Goal: Task Accomplishment & Management: Manage account settings

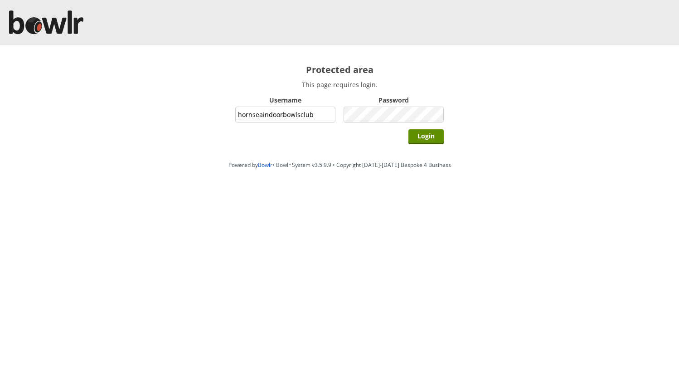
click at [322, 117] on input "hornseaindoorbowlsclub" at bounding box center [285, 115] width 100 height 16
type input "grahamw"
click at [419, 136] on input "Login" at bounding box center [426, 136] width 35 height 15
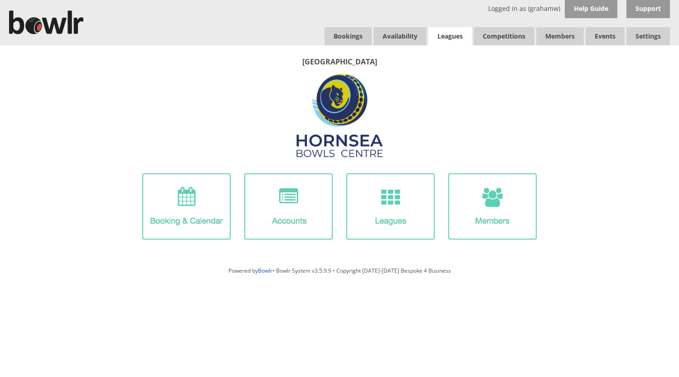
click at [452, 35] on link "Leagues" at bounding box center [450, 36] width 44 height 18
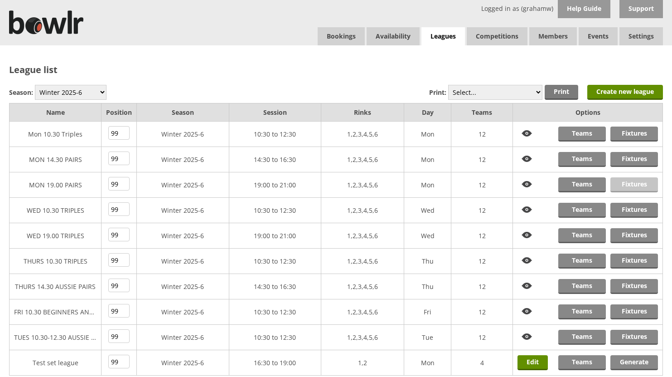
click at [633, 183] on link "Fixtures" at bounding box center [635, 184] width 48 height 15
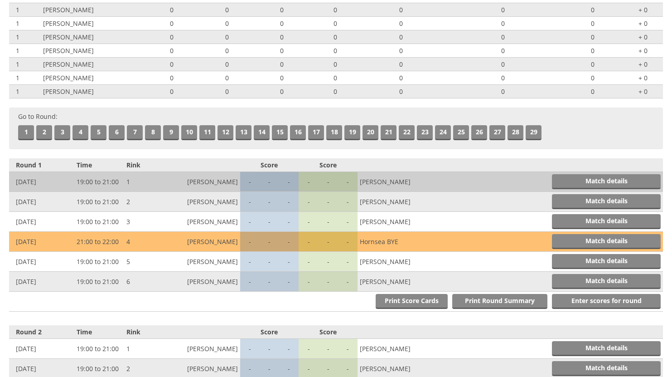
scroll to position [181, 0]
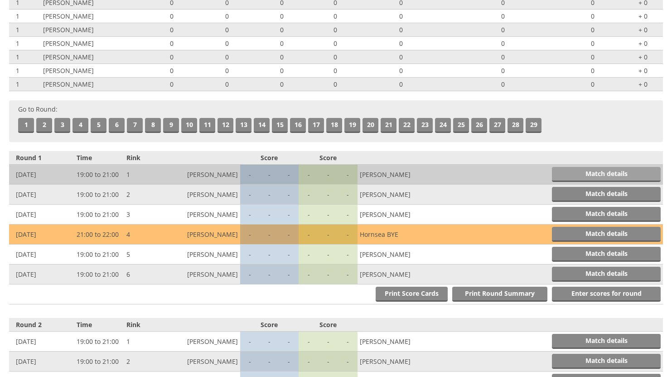
click at [584, 175] on link "Match details" at bounding box center [606, 174] width 109 height 15
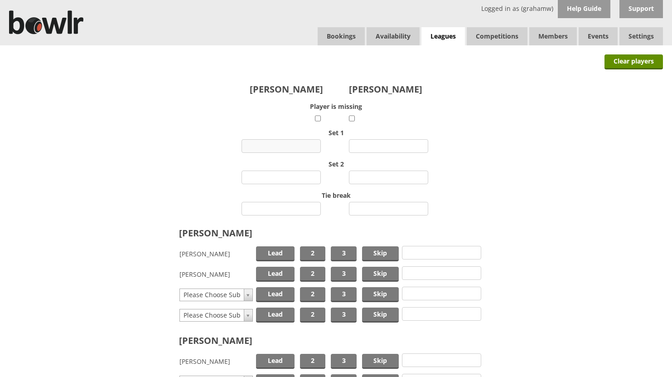
click at [289, 144] on input "number" at bounding box center [281, 146] width 79 height 14
type input "1"
click at [380, 146] on input "number" at bounding box center [388, 146] width 79 height 14
type input "22"
click at [302, 176] on input "number" at bounding box center [281, 177] width 79 height 14
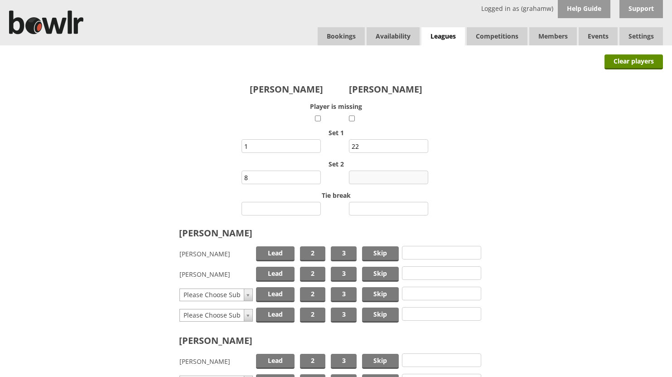
type input "8"
click at [371, 177] on input "number" at bounding box center [388, 177] width 79 height 14
type input "9"
click at [279, 251] on span "Lead" at bounding box center [275, 253] width 39 height 15
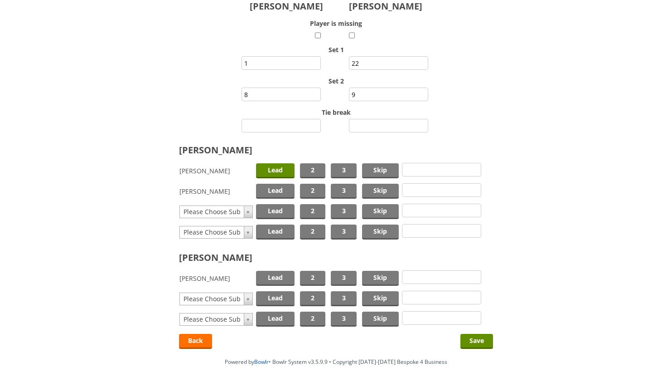
scroll to position [91, 0]
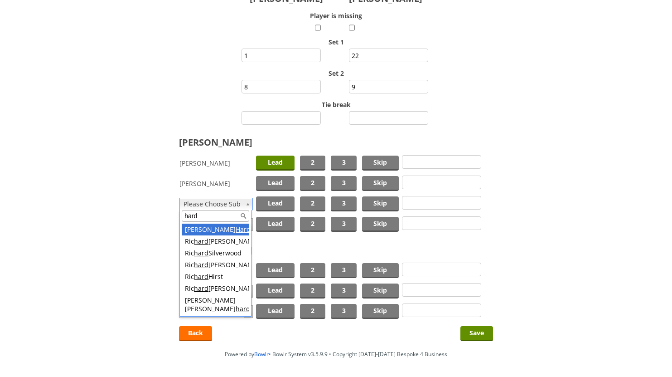
type input "hard"
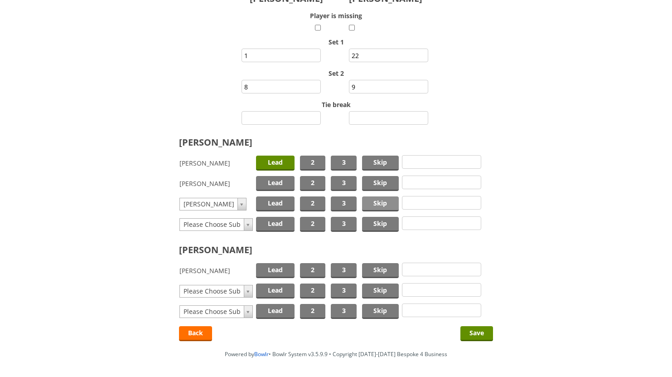
click at [377, 203] on span "Skip" at bounding box center [380, 203] width 37 height 15
click at [280, 267] on span "Lead" at bounding box center [275, 270] width 39 height 15
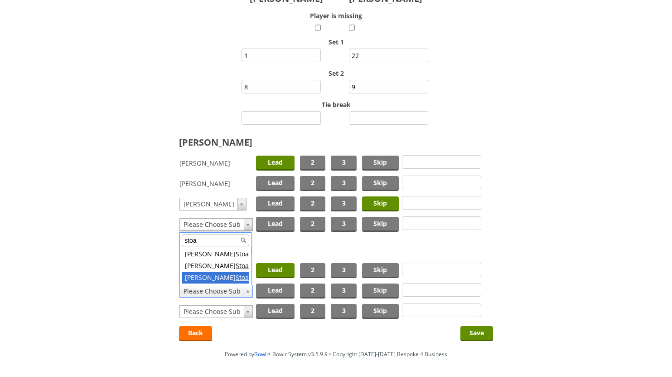
type input "stoa"
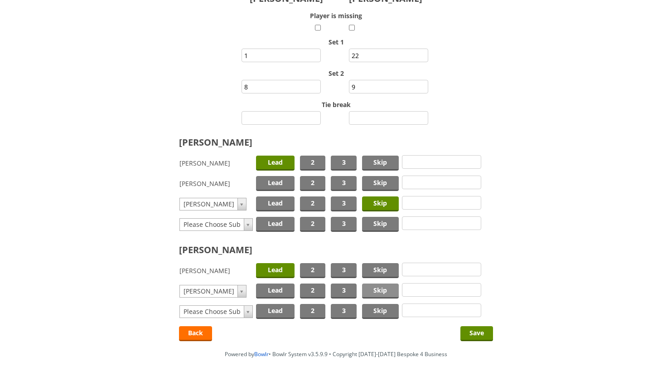
click at [374, 289] on span "Skip" at bounding box center [380, 290] width 37 height 15
click at [479, 331] on input "Save" at bounding box center [477, 333] width 33 height 15
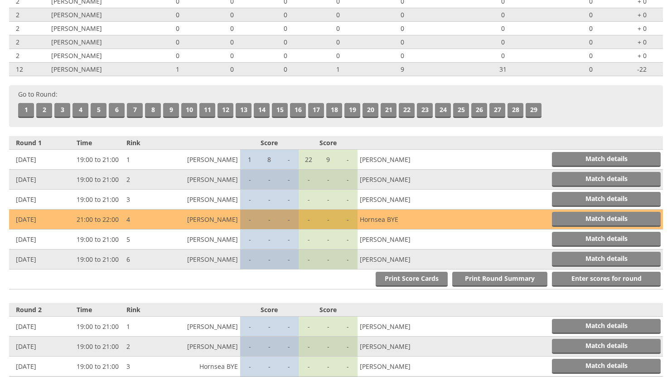
scroll to position [269, 0]
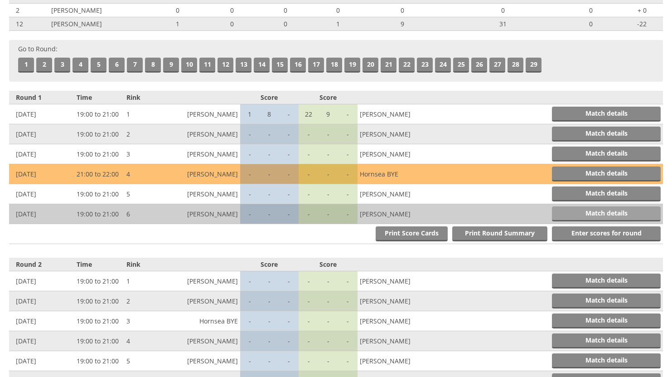
click at [593, 212] on link "Match details" at bounding box center [606, 213] width 109 height 15
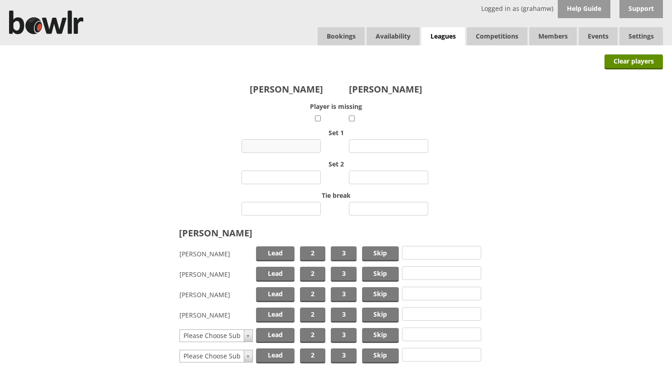
click at [284, 147] on input "number" at bounding box center [281, 146] width 79 height 14
type input "3"
click at [379, 142] on input "number" at bounding box center [388, 146] width 79 height 14
type input "10"
click at [302, 177] on input "number" at bounding box center [281, 177] width 79 height 14
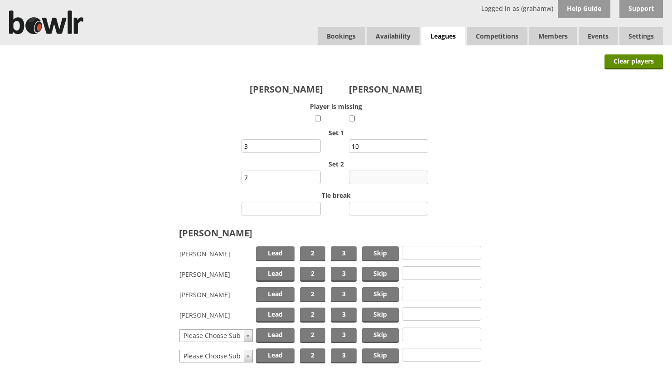
type input "7"
click at [383, 175] on input "number" at bounding box center [388, 177] width 79 height 14
type input "12"
click at [273, 270] on span "Lead" at bounding box center [275, 274] width 39 height 15
click at [377, 311] on span "Skip" at bounding box center [380, 314] width 37 height 15
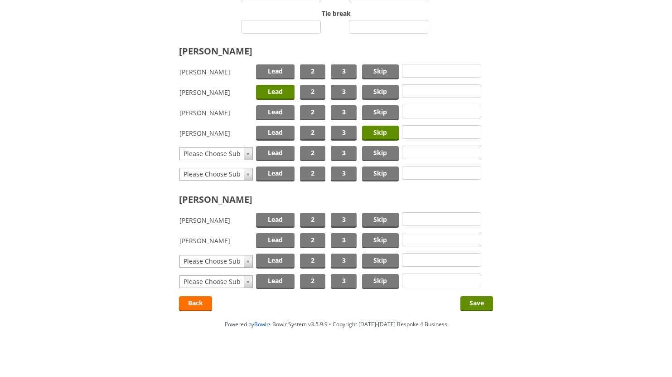
scroll to position [184, 0]
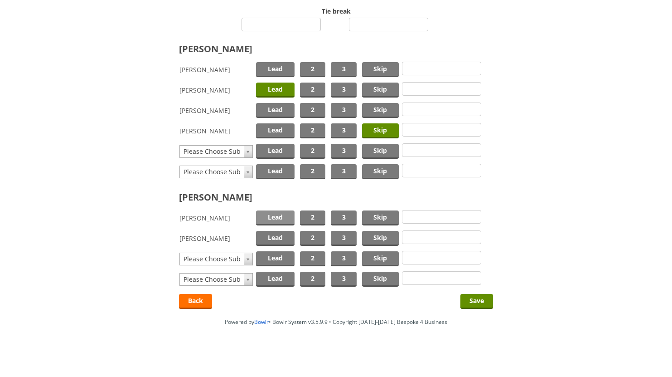
click at [270, 213] on span "Lead" at bounding box center [275, 217] width 39 height 15
click at [374, 233] on span "Skip" at bounding box center [380, 238] width 37 height 15
click at [480, 299] on input "Save" at bounding box center [477, 301] width 33 height 15
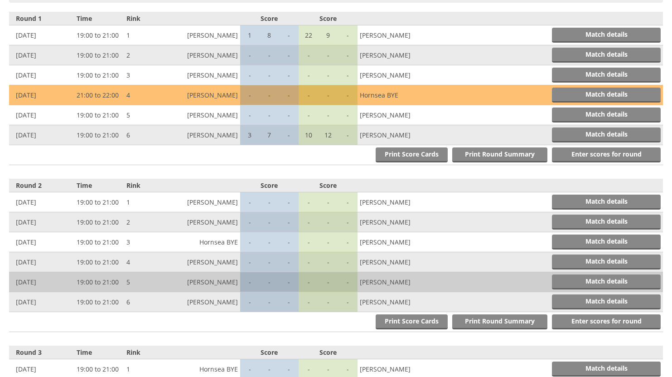
scroll to position [360, 0]
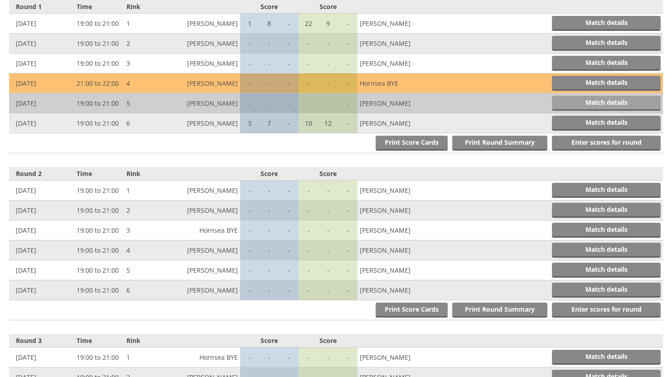
click at [605, 102] on link "Match details" at bounding box center [606, 103] width 109 height 15
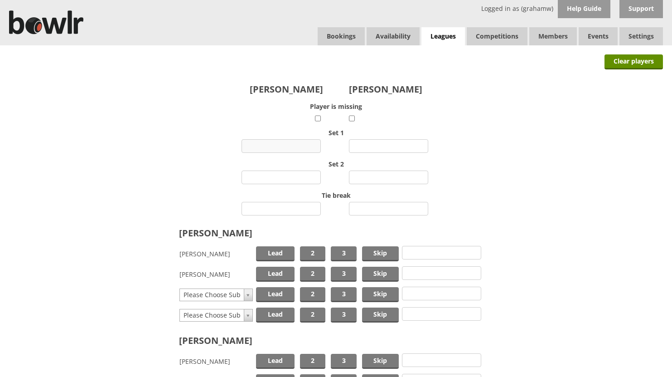
click at [294, 146] on input "number" at bounding box center [281, 146] width 79 height 14
type input "2"
click at [365, 145] on input "number" at bounding box center [388, 146] width 79 height 14
type input "12"
click at [290, 176] on input "number" at bounding box center [281, 177] width 79 height 14
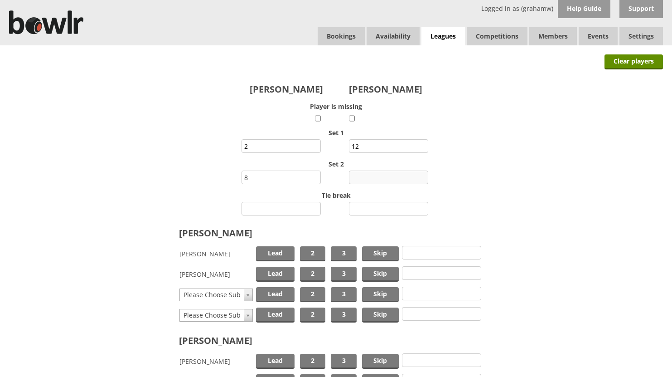
type input "8"
click at [369, 173] on input "number" at bounding box center [388, 177] width 79 height 14
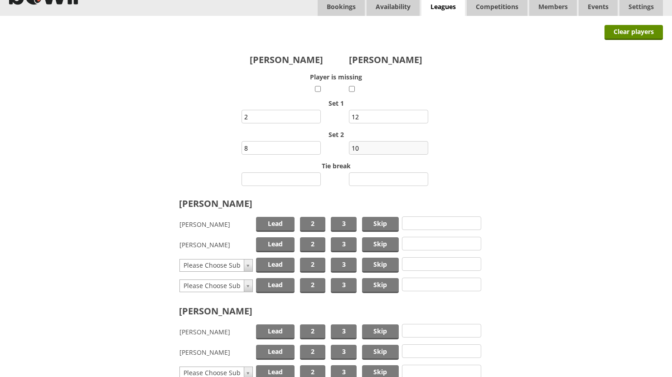
scroll to position [45, 0]
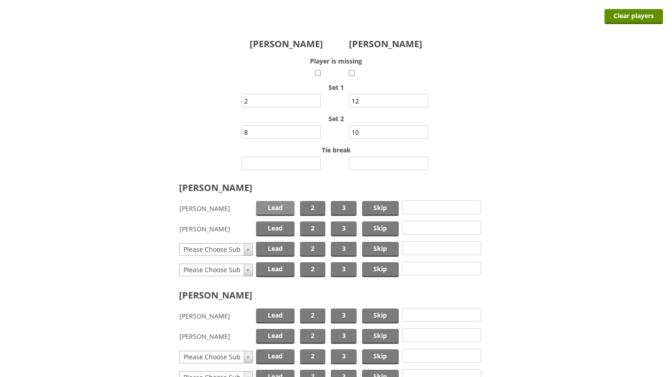
type input "10"
click at [272, 208] on span "Lead" at bounding box center [275, 208] width 39 height 15
click at [370, 226] on span "Skip" at bounding box center [380, 228] width 37 height 15
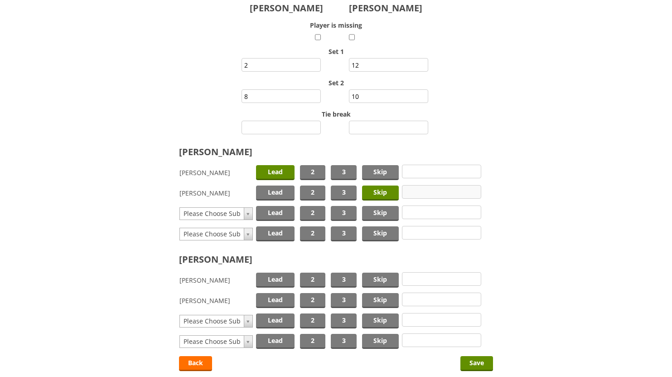
scroll to position [143, 0]
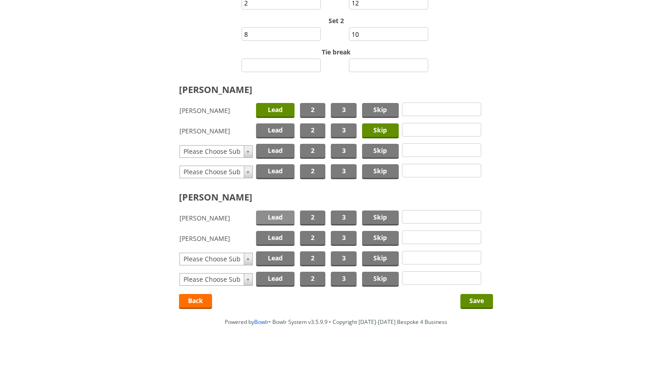
click at [278, 218] on span "Lead" at bounding box center [275, 217] width 39 height 15
click at [380, 236] on span "Skip" at bounding box center [380, 238] width 37 height 15
click at [472, 298] on input "Save" at bounding box center [477, 301] width 33 height 15
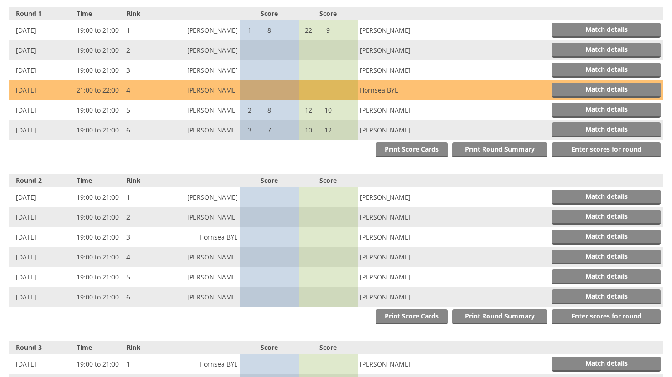
scroll to position [360, 0]
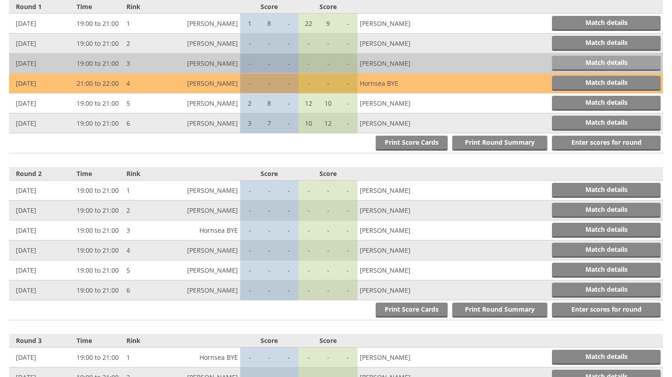
click at [588, 62] on link "Match details" at bounding box center [606, 63] width 109 height 15
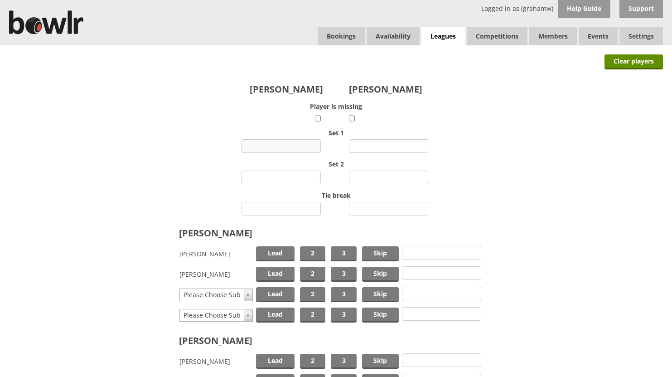
click at [292, 146] on input "number" at bounding box center [281, 146] width 79 height 14
type input "7"
click at [375, 142] on input "number" at bounding box center [388, 146] width 79 height 14
type input "5"
click at [290, 175] on input "number" at bounding box center [281, 177] width 79 height 14
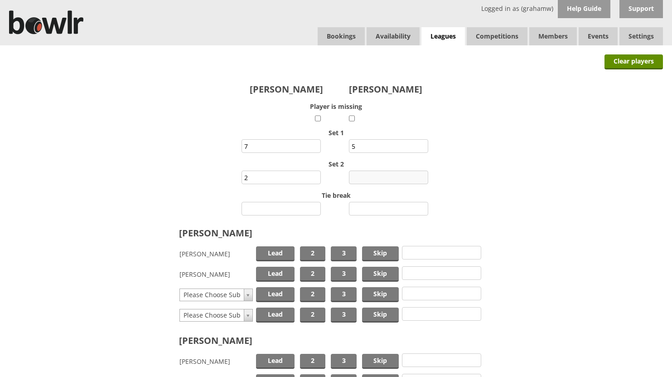
type input "2"
click at [364, 176] on input "number" at bounding box center [388, 177] width 79 height 14
type input "11"
click at [269, 252] on span "Lead" at bounding box center [275, 253] width 39 height 15
click at [376, 276] on span "Skip" at bounding box center [380, 274] width 37 height 15
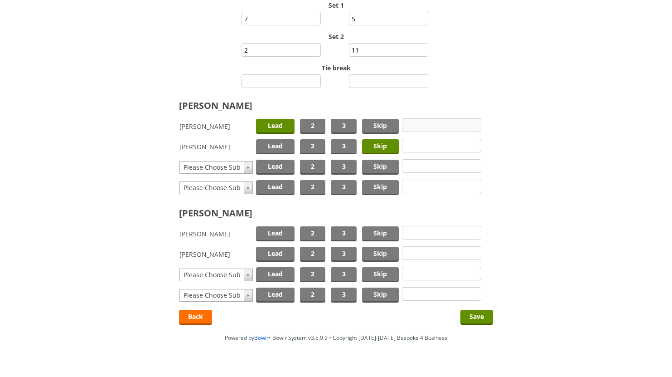
scroll to position [136, 0]
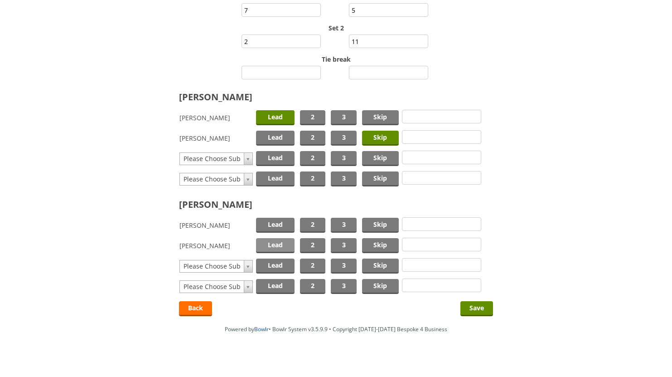
click at [278, 242] on span "Lead" at bounding box center [275, 245] width 39 height 15
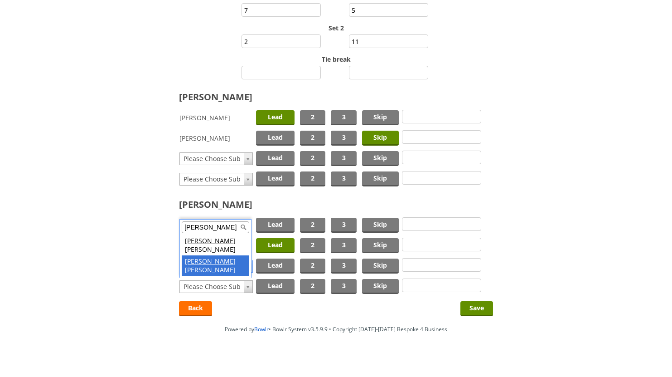
type input "lesley"
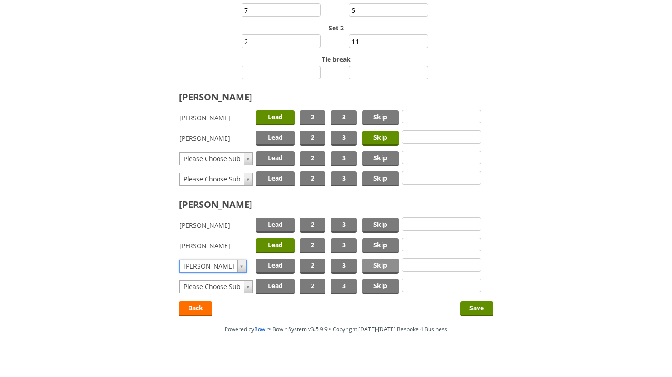
click at [368, 263] on span "Skip" at bounding box center [380, 265] width 37 height 15
click at [475, 308] on input "Save" at bounding box center [477, 308] width 33 height 15
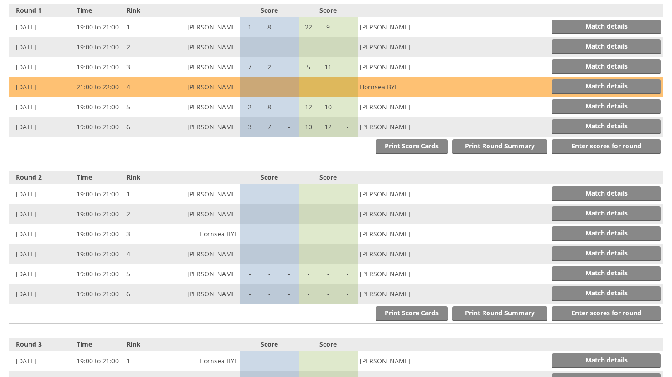
scroll to position [360, 0]
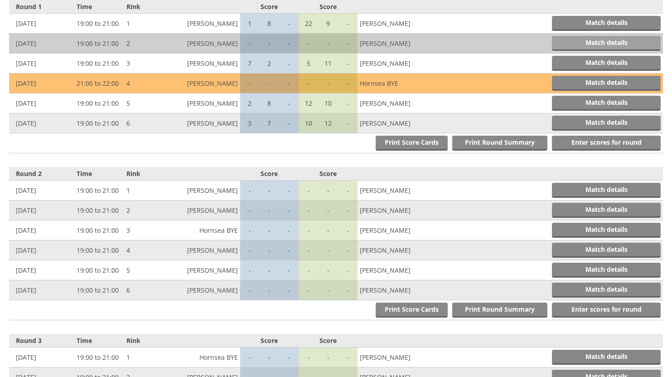
click at [574, 38] on link "Match details" at bounding box center [606, 43] width 109 height 15
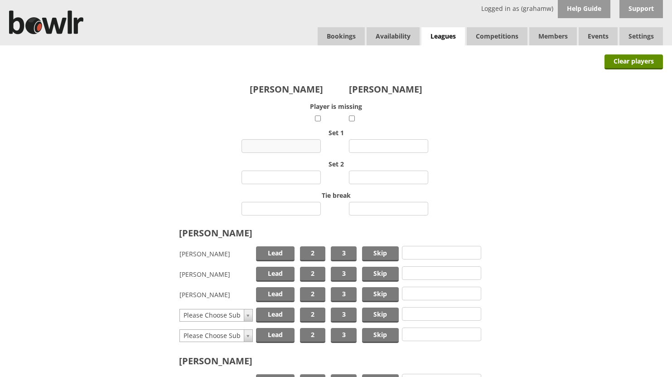
click at [282, 146] on input "number" at bounding box center [281, 146] width 79 height 14
type input "4"
click at [377, 144] on input "number" at bounding box center [388, 146] width 79 height 14
type input "7"
click at [285, 180] on input "number" at bounding box center [281, 177] width 79 height 14
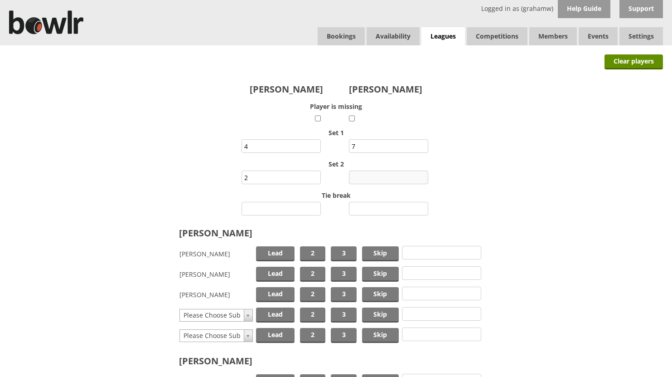
type input "2"
click at [372, 177] on input "number" at bounding box center [388, 177] width 79 height 14
type input "15"
click at [368, 251] on span "Skip" at bounding box center [380, 253] width 37 height 15
click at [281, 273] on span "Lead" at bounding box center [275, 274] width 39 height 15
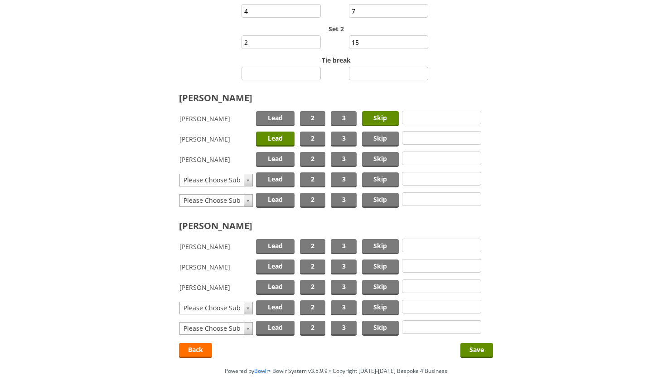
scroll to position [181, 0]
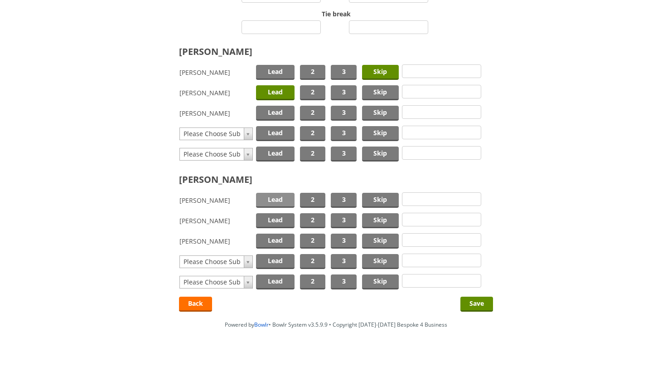
click at [279, 199] on span "Lead" at bounding box center [275, 200] width 39 height 15
click at [371, 236] on span "Skip" at bounding box center [380, 240] width 37 height 15
click at [473, 301] on input "Save" at bounding box center [477, 304] width 33 height 15
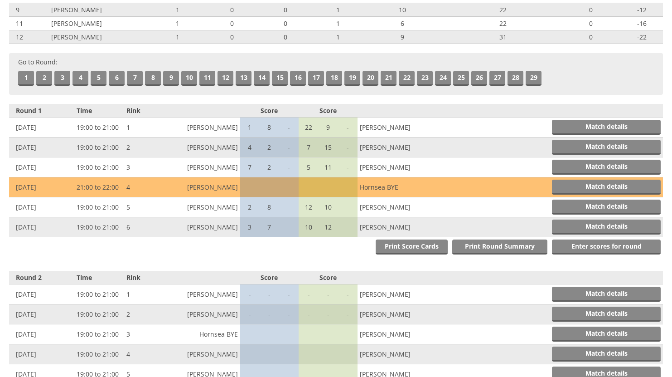
scroll to position [269, 0]
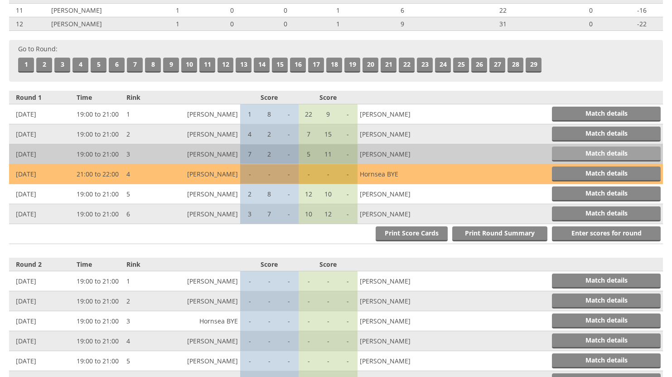
click at [625, 150] on link "Match details" at bounding box center [606, 153] width 109 height 15
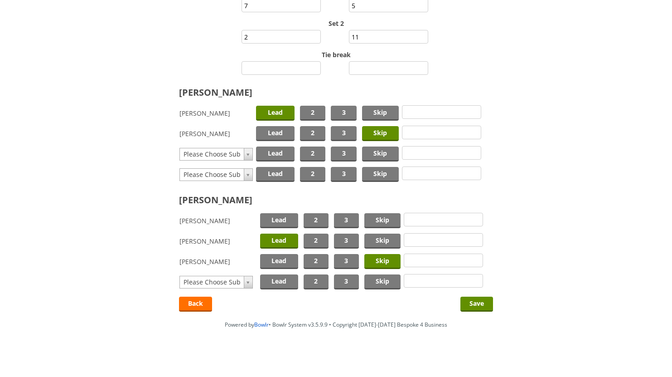
scroll to position [143, 0]
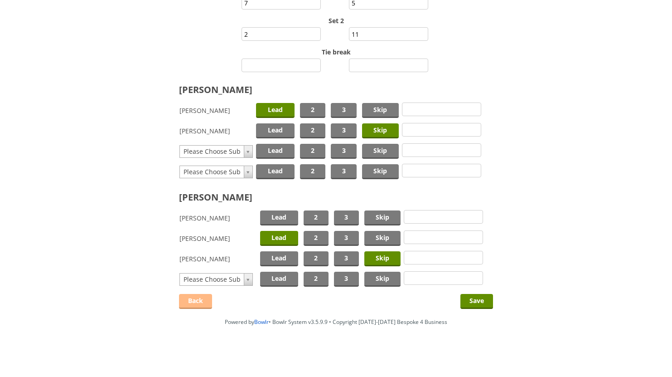
click at [190, 302] on link "Back" at bounding box center [195, 301] width 33 height 15
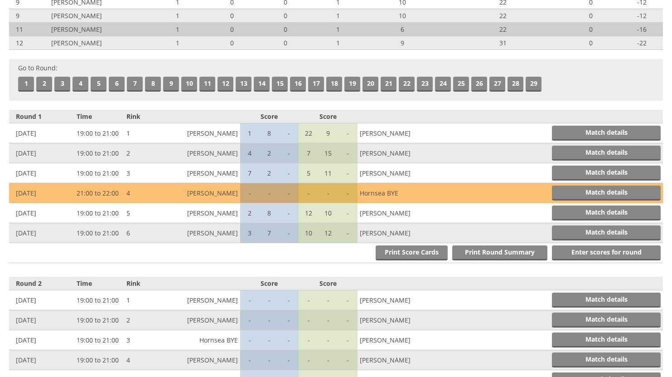
scroll to position [227, 0]
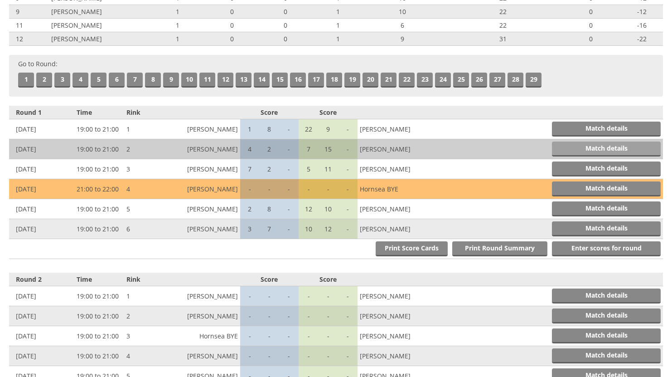
click at [577, 146] on link "Match details" at bounding box center [606, 148] width 109 height 15
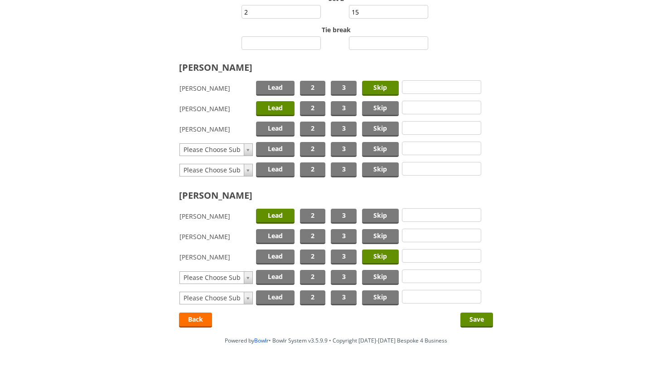
scroll to position [184, 0]
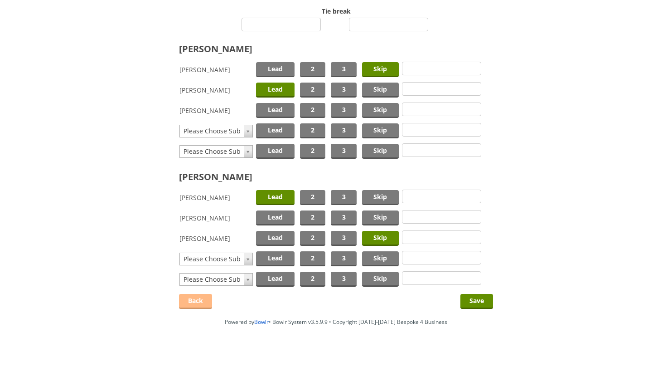
click at [183, 303] on link "Back" at bounding box center [195, 301] width 33 height 15
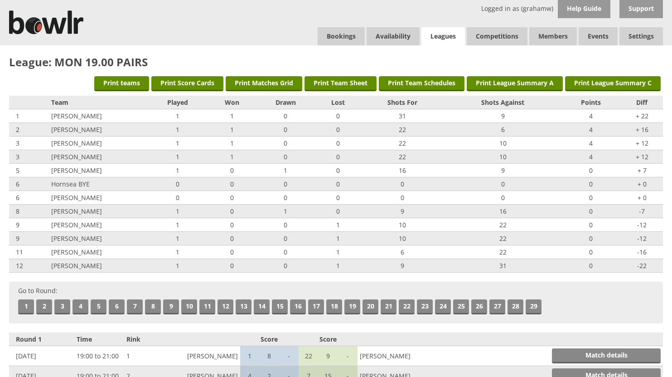
click at [438, 34] on link "Leagues" at bounding box center [444, 36] width 44 height 19
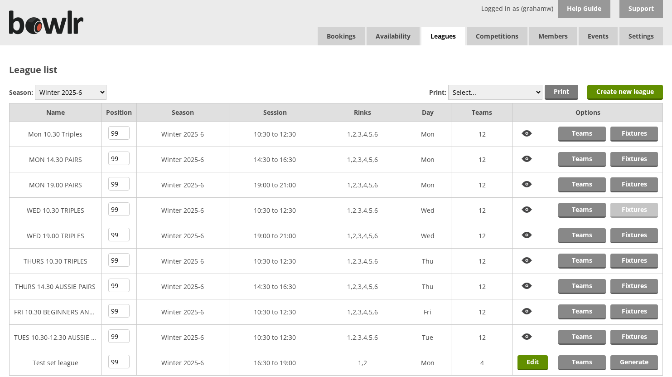
click at [623, 208] on link "Fixtures" at bounding box center [635, 210] width 48 height 15
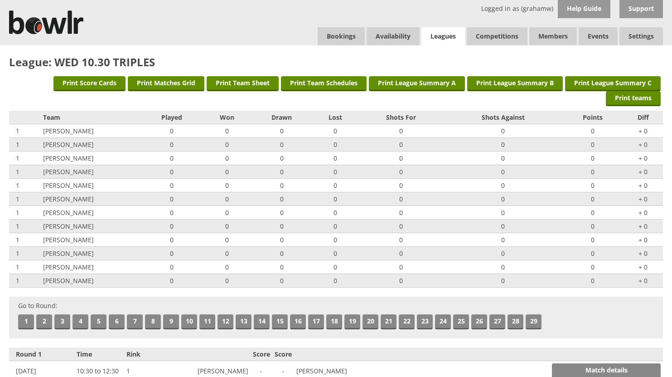
click at [440, 38] on link "Leagues" at bounding box center [444, 36] width 44 height 19
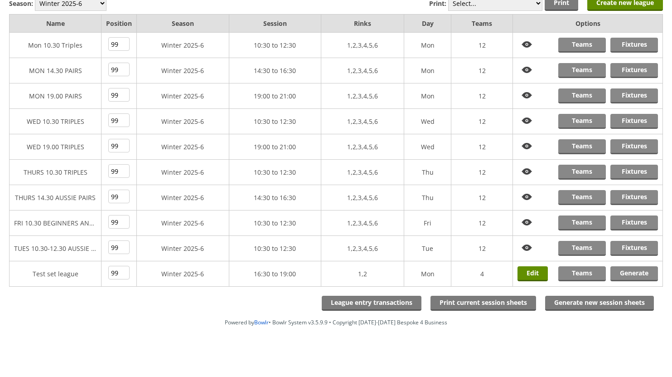
scroll to position [89, 0]
click at [622, 244] on link "Fixtures" at bounding box center [635, 247] width 48 height 15
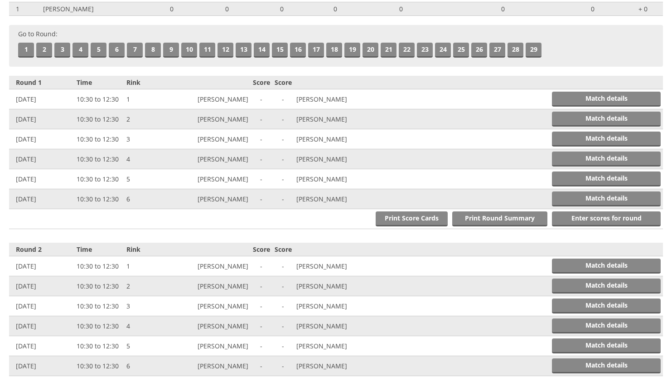
scroll to position [272, 0]
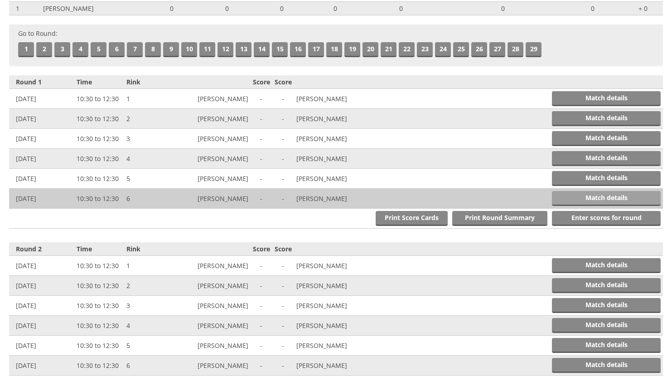
click at [571, 196] on link "Match details" at bounding box center [606, 198] width 109 height 15
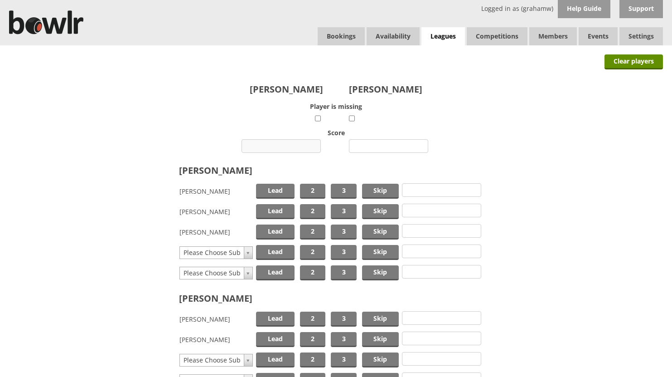
click at [299, 144] on input "number" at bounding box center [281, 146] width 79 height 14
type input "11"
click at [377, 144] on input "number" at bounding box center [388, 146] width 79 height 14
type input "9"
click at [278, 190] on span "Lead" at bounding box center [275, 191] width 39 height 15
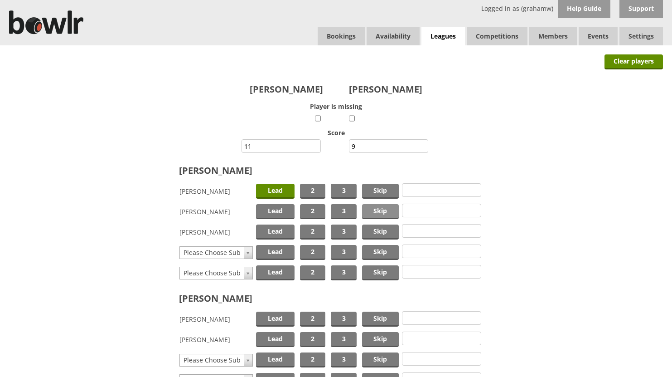
click at [371, 209] on span "Skip" at bounding box center [380, 211] width 37 height 15
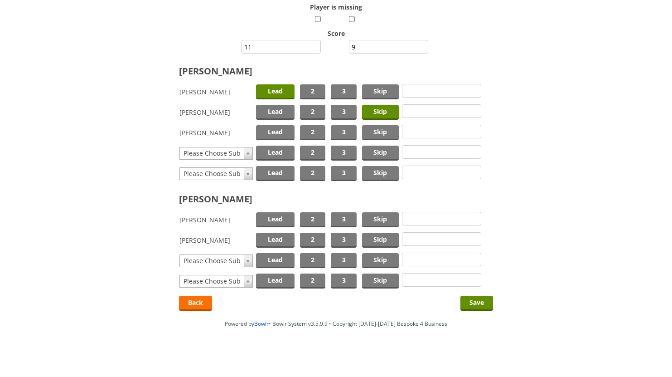
scroll to position [101, 0]
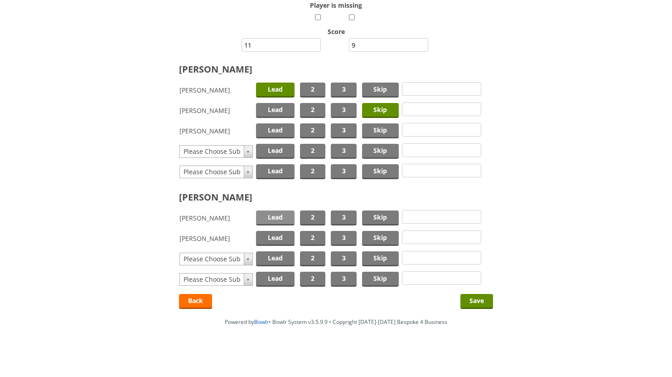
click at [279, 215] on span "Lead" at bounding box center [275, 217] width 39 height 15
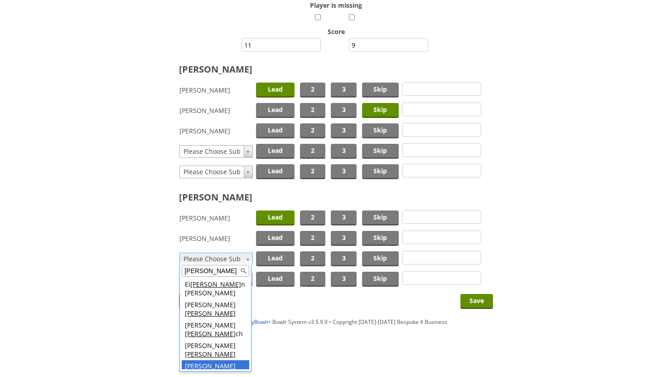
type input "[PERSON_NAME]"
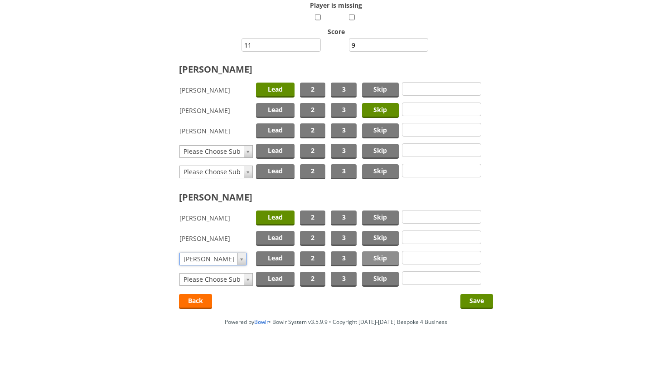
click at [378, 258] on span "Skip" at bounding box center [380, 258] width 37 height 15
click at [473, 299] on input "Save" at bounding box center [477, 301] width 33 height 15
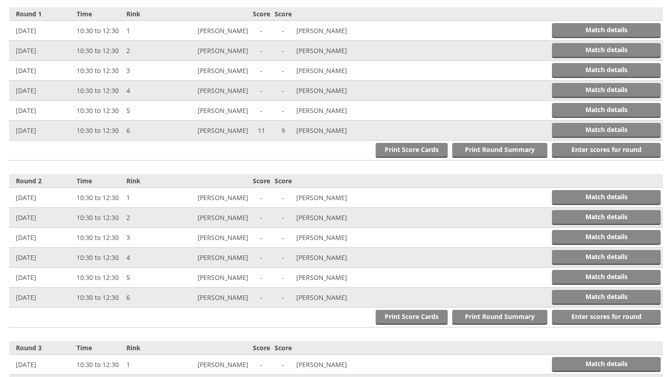
scroll to position [375, 0]
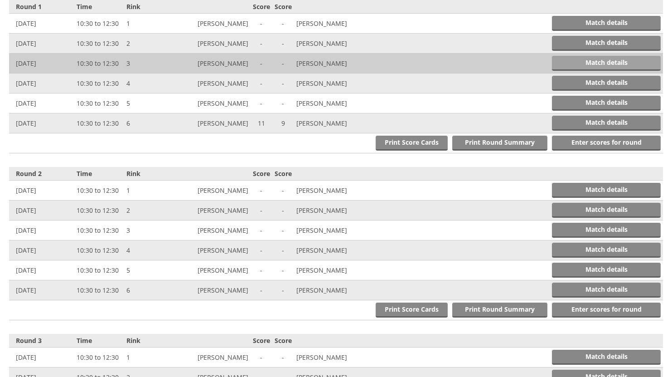
click at [623, 63] on link "Match details" at bounding box center [606, 63] width 109 height 15
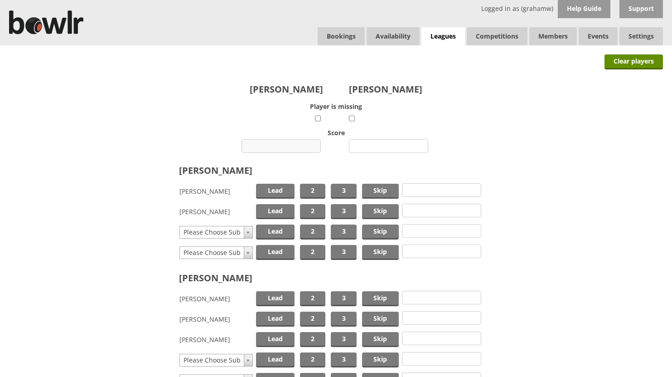
click at [285, 143] on input "number" at bounding box center [281, 146] width 79 height 14
type input "24"
click at [379, 145] on input "number" at bounding box center [388, 146] width 79 height 14
type input "7"
click at [280, 189] on span "Lead" at bounding box center [275, 191] width 39 height 15
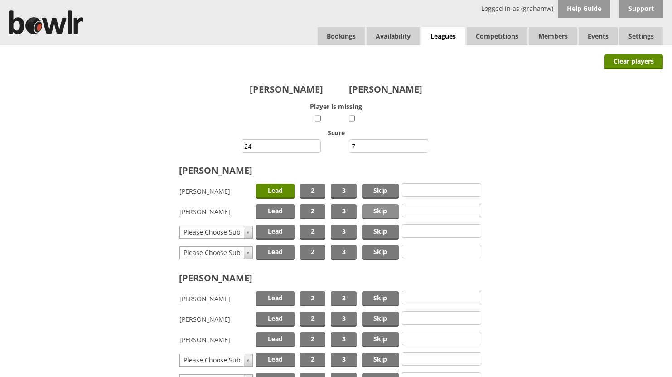
click at [384, 210] on span "Skip" at bounding box center [380, 211] width 37 height 15
click at [281, 301] on span "Lead" at bounding box center [275, 298] width 39 height 15
click at [376, 316] on span "Skip" at bounding box center [380, 318] width 37 height 15
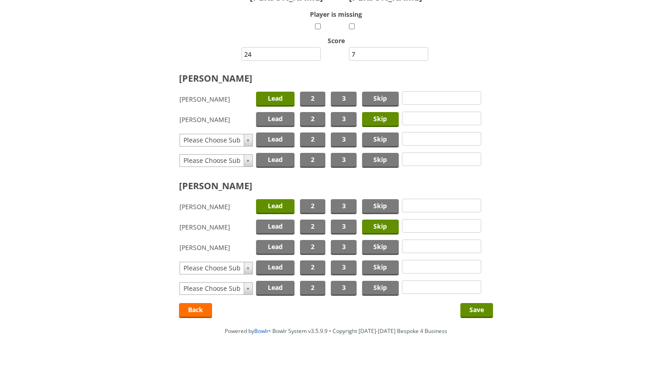
scroll to position [101, 0]
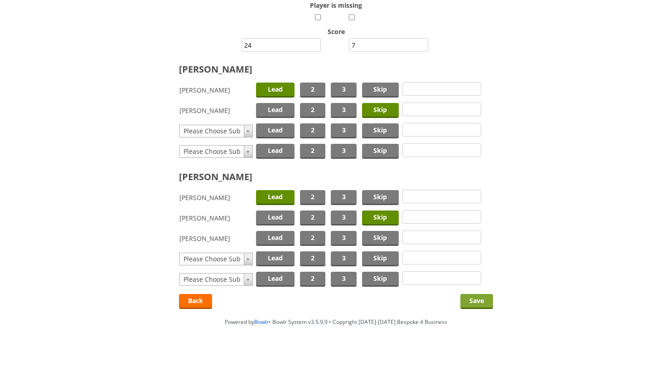
click at [478, 303] on input "Save" at bounding box center [477, 301] width 33 height 15
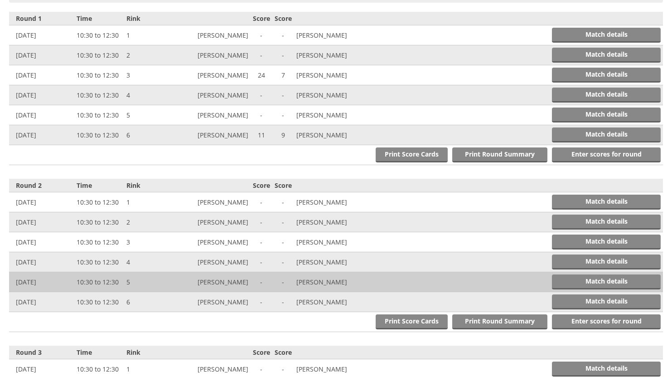
scroll to position [375, 0]
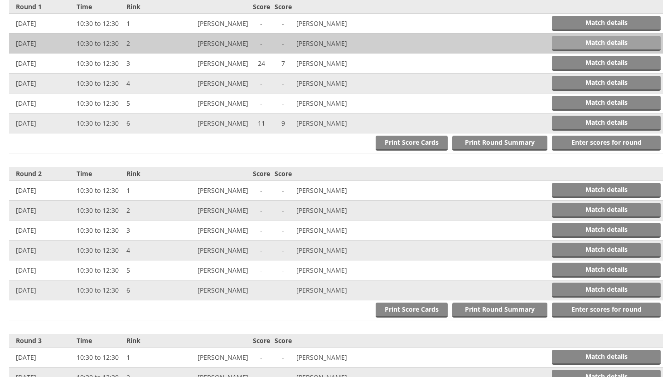
click at [594, 39] on link "Match details" at bounding box center [606, 43] width 109 height 15
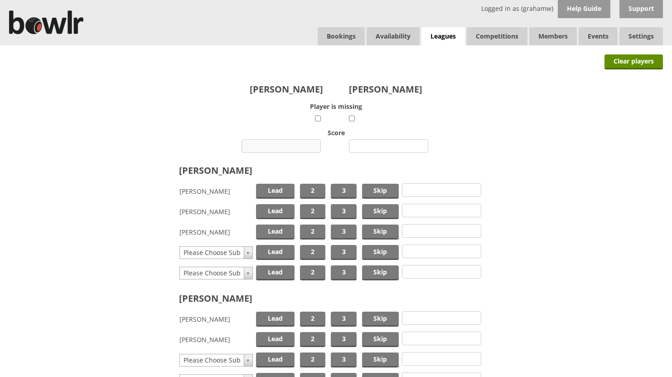
click at [290, 143] on input "number" at bounding box center [281, 146] width 79 height 14
type input "9"
click at [381, 143] on input "number" at bounding box center [388, 146] width 79 height 14
type input "24"
click at [280, 209] on span "Lead" at bounding box center [275, 211] width 39 height 15
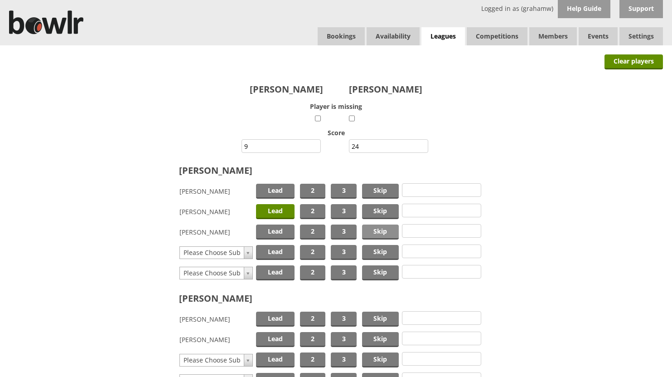
click at [375, 229] on span "Skip" at bounding box center [380, 231] width 37 height 15
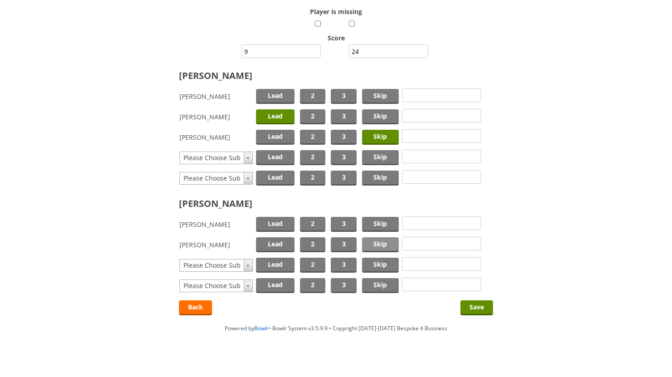
scroll to position [101, 0]
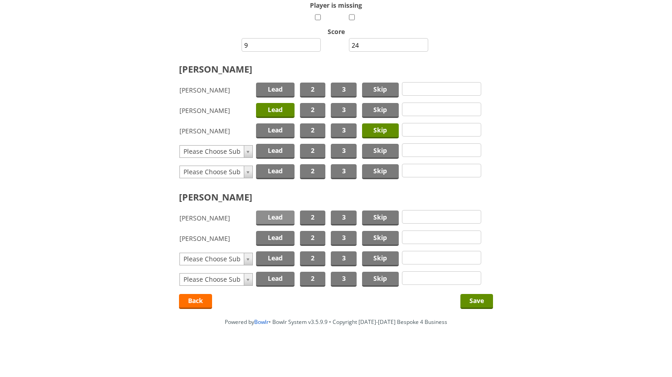
click at [277, 219] on span "Lead" at bounding box center [275, 217] width 39 height 15
click at [375, 234] on span "Skip" at bounding box center [380, 238] width 37 height 15
click at [473, 298] on input "Save" at bounding box center [477, 301] width 33 height 15
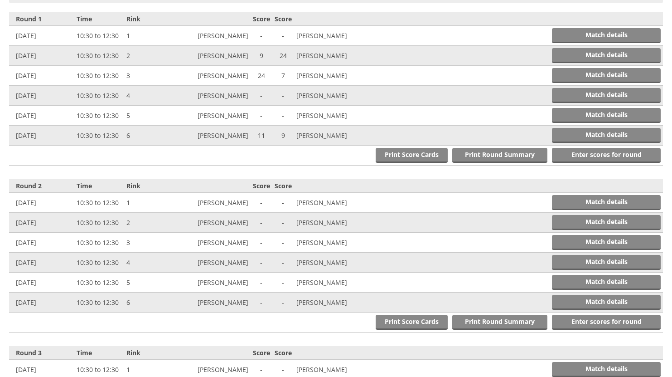
scroll to position [375, 0]
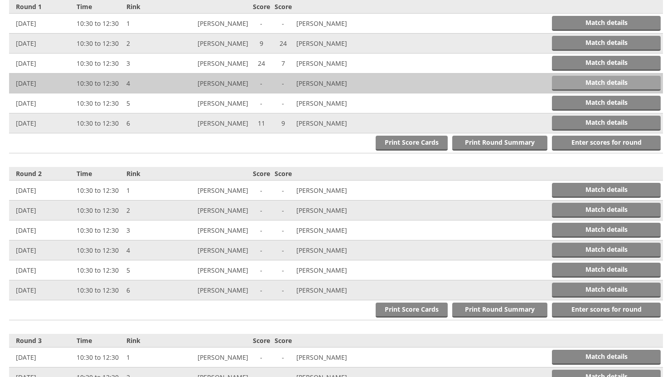
click at [598, 79] on link "Match details" at bounding box center [606, 83] width 109 height 15
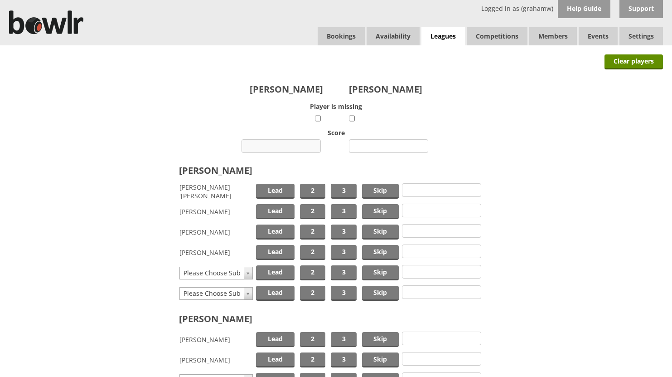
click at [284, 146] on input "number" at bounding box center [281, 146] width 79 height 14
type input "11"
click at [378, 146] on input "number" at bounding box center [388, 146] width 79 height 14
type input "18"
click at [282, 191] on span "Lead" at bounding box center [275, 191] width 39 height 15
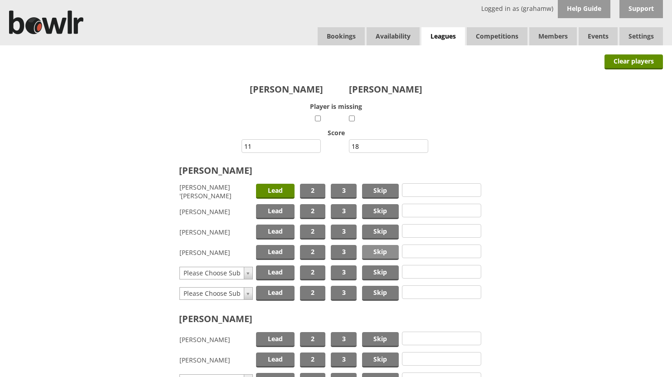
click at [376, 252] on span "Skip" at bounding box center [380, 252] width 37 height 15
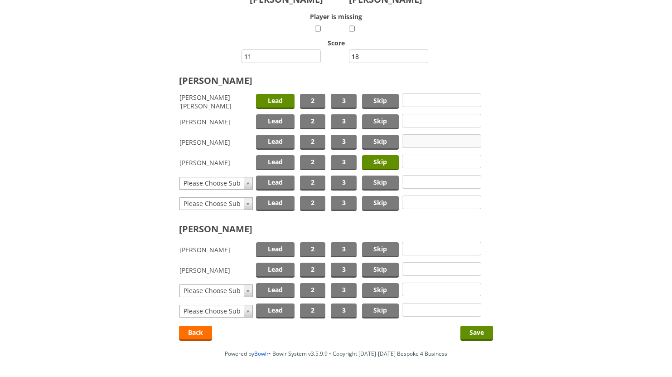
scroll to position [122, 0]
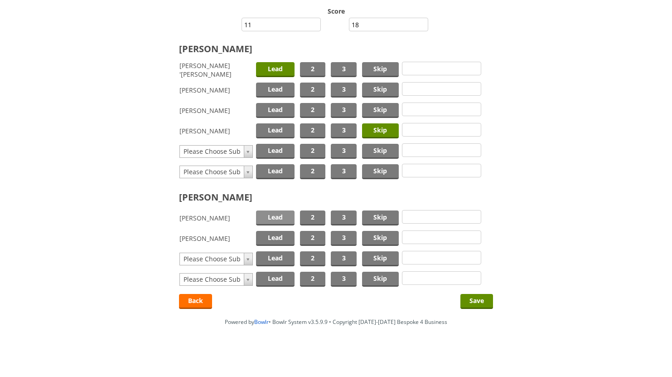
click at [282, 216] on span "Lead" at bounding box center [275, 217] width 39 height 15
click at [372, 239] on span "Skip" at bounding box center [380, 238] width 37 height 15
click at [480, 301] on input "Save" at bounding box center [477, 301] width 33 height 15
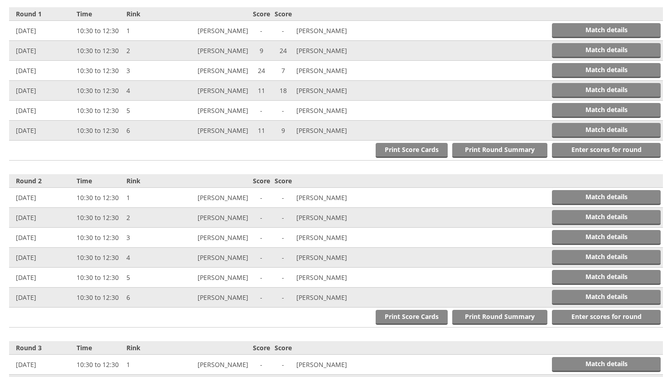
scroll to position [375, 0]
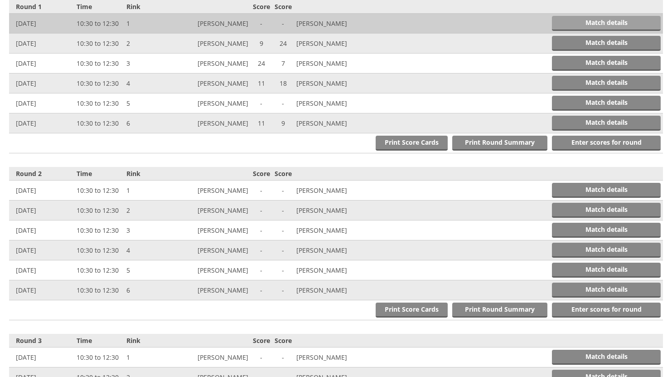
click at [606, 22] on link "Match details" at bounding box center [606, 23] width 109 height 15
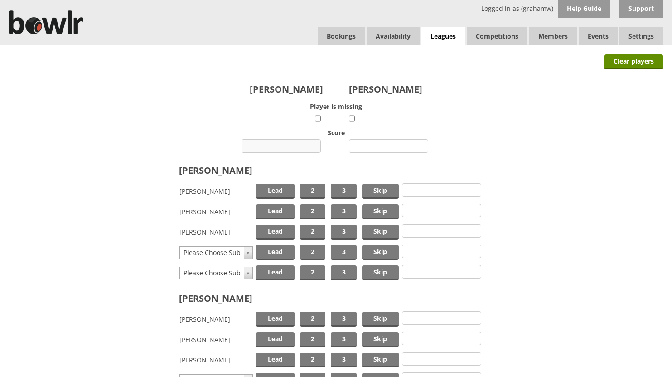
click at [288, 145] on input "number" at bounding box center [281, 146] width 79 height 14
type input "7"
click at [374, 145] on input "number" at bounding box center [388, 146] width 79 height 14
type input "15"
click at [282, 187] on span "Lead" at bounding box center [275, 191] width 39 height 15
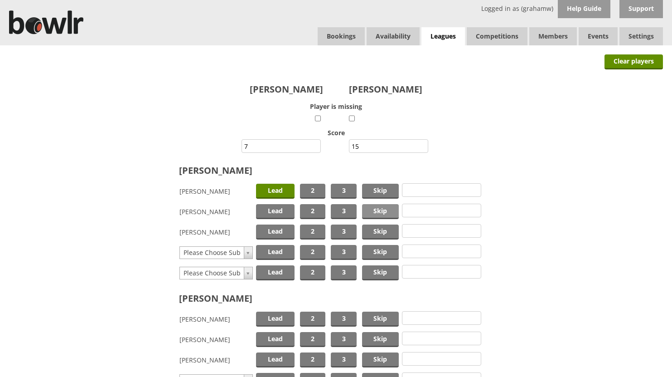
click at [375, 210] on span "Skip" at bounding box center [380, 211] width 37 height 15
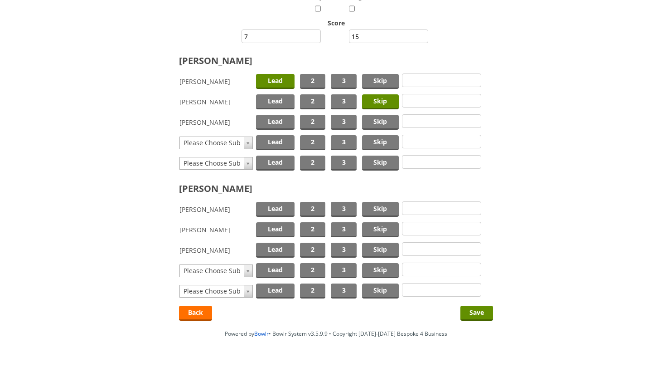
scroll to position [122, 0]
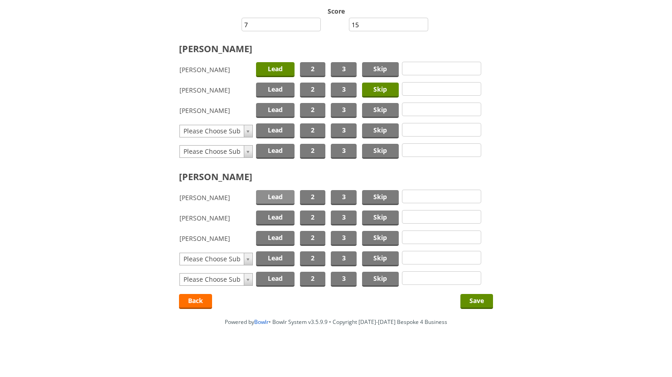
click at [277, 197] on span "Lead" at bounding box center [275, 197] width 39 height 15
click at [371, 215] on span "Skip" at bounding box center [380, 217] width 37 height 15
click at [475, 297] on input "Save" at bounding box center [477, 301] width 33 height 15
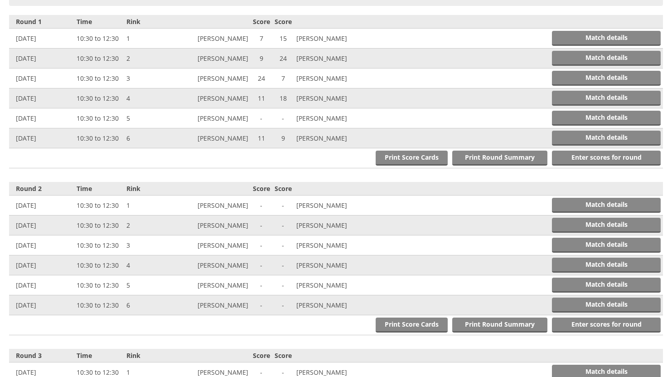
scroll to position [375, 0]
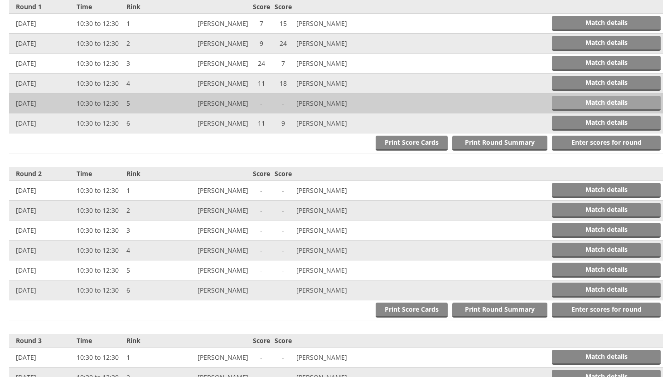
click at [571, 99] on link "Match details" at bounding box center [606, 103] width 109 height 15
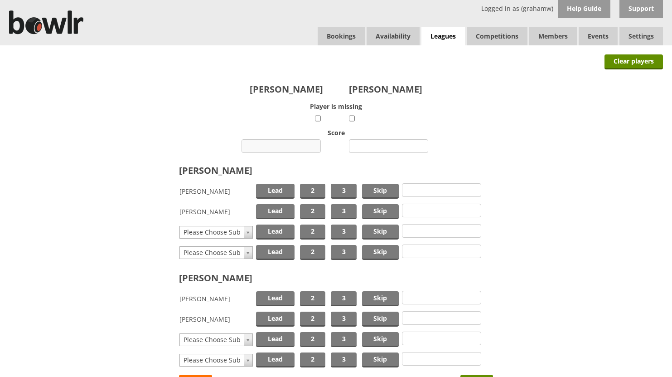
click at [288, 146] on input "number" at bounding box center [281, 146] width 79 height 14
type input "15"
click at [371, 145] on input "number" at bounding box center [388, 146] width 79 height 14
type input "4"
click at [279, 211] on span "Lead" at bounding box center [275, 211] width 39 height 15
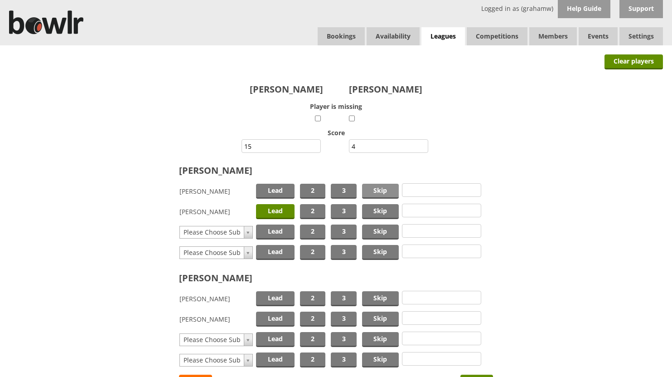
click at [384, 186] on span "Skip" at bounding box center [380, 191] width 37 height 15
click at [273, 297] on span "Lead" at bounding box center [275, 298] width 39 height 15
click at [368, 317] on span "Skip" at bounding box center [380, 318] width 37 height 15
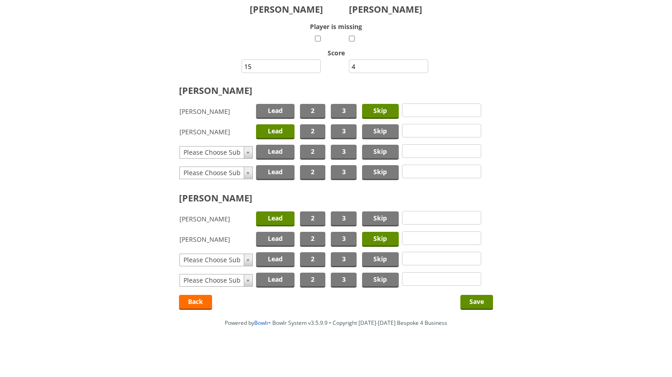
scroll to position [81, 0]
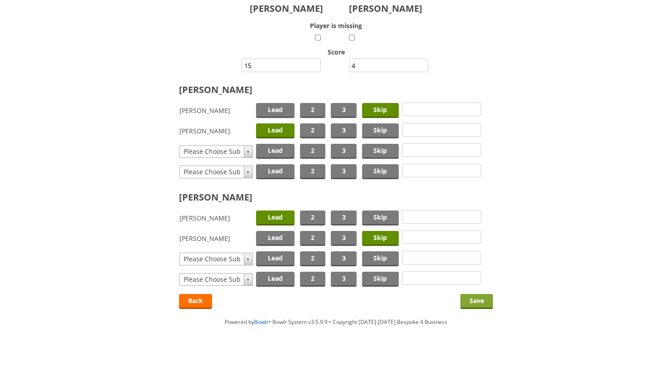
click at [479, 298] on input "Save" at bounding box center [477, 301] width 33 height 15
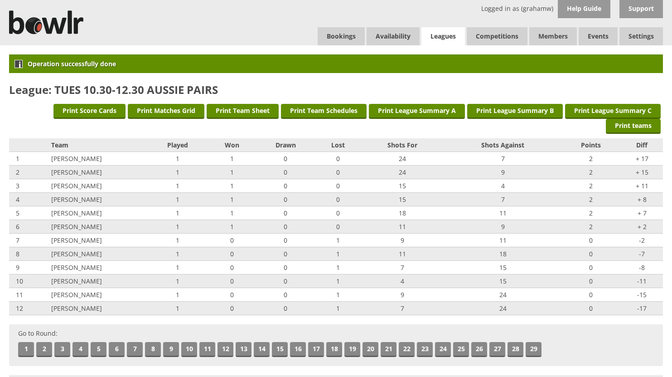
click at [444, 36] on link "Leagues" at bounding box center [444, 36] width 44 height 19
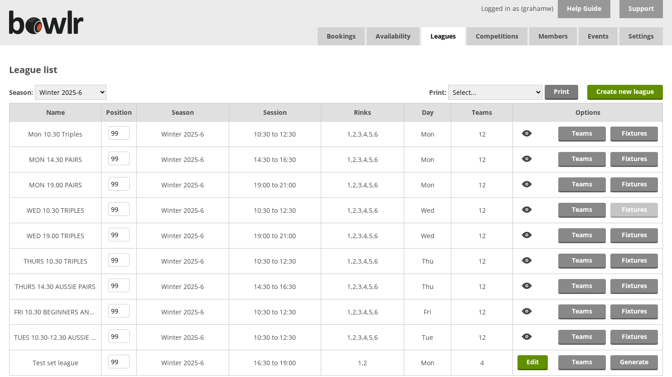
click at [622, 207] on link "Fixtures" at bounding box center [635, 210] width 48 height 15
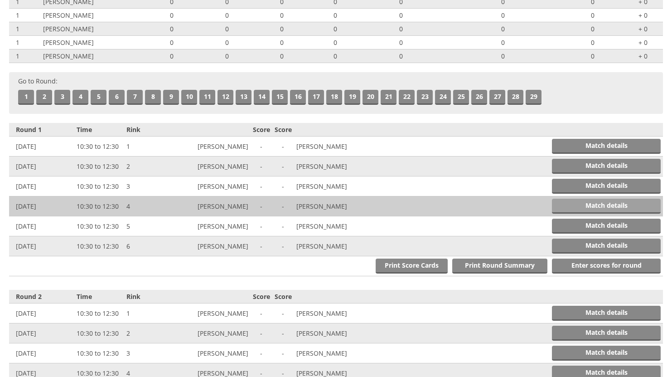
scroll to position [227, 0]
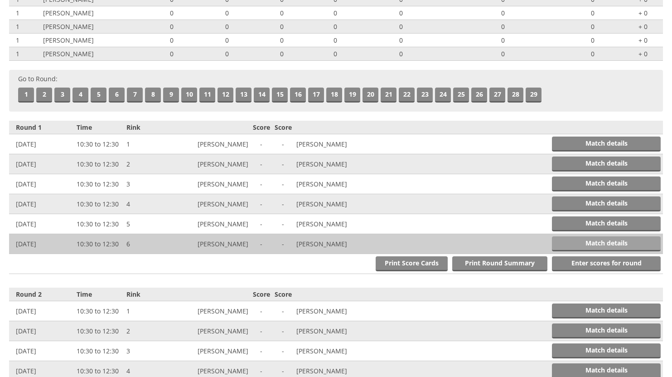
click at [631, 241] on link "Match details" at bounding box center [606, 243] width 109 height 15
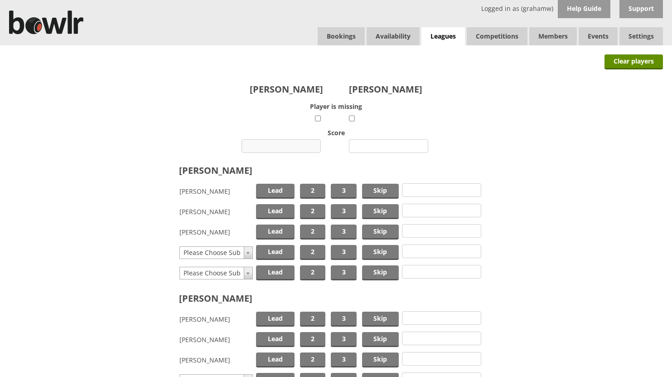
click at [299, 146] on input "number" at bounding box center [281, 146] width 79 height 14
type input "14"
click at [390, 146] on input "number" at bounding box center [388, 146] width 79 height 14
type input "10"
click at [280, 187] on span "Lead" at bounding box center [275, 191] width 39 height 15
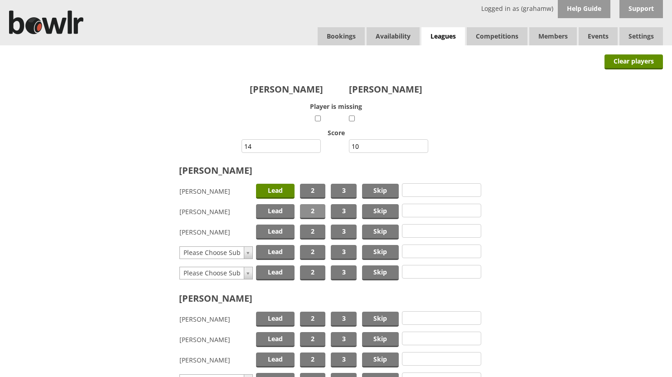
click at [316, 209] on span "2" at bounding box center [312, 211] width 25 height 15
click at [372, 228] on span "Skip" at bounding box center [380, 231] width 37 height 15
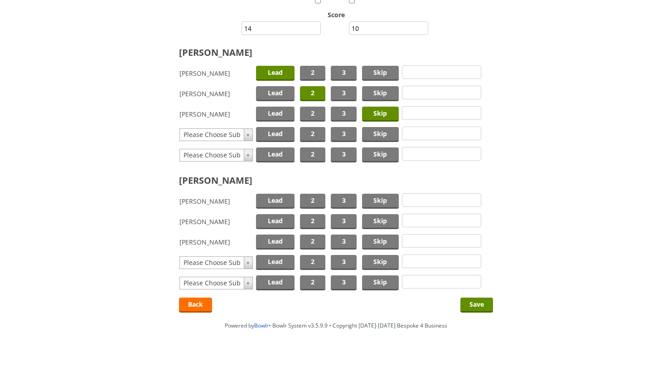
scroll to position [122, 0]
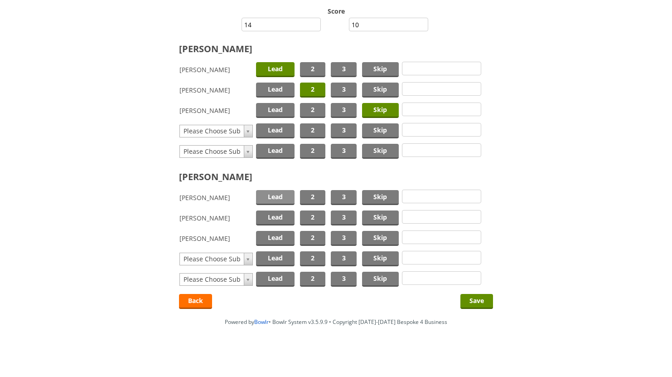
click at [277, 195] on span "Lead" at bounding box center [275, 197] width 39 height 15
click at [312, 214] on span "2" at bounding box center [312, 217] width 25 height 15
click at [372, 237] on span "Skip" at bounding box center [380, 238] width 37 height 15
click at [475, 299] on input "Save" at bounding box center [477, 301] width 33 height 15
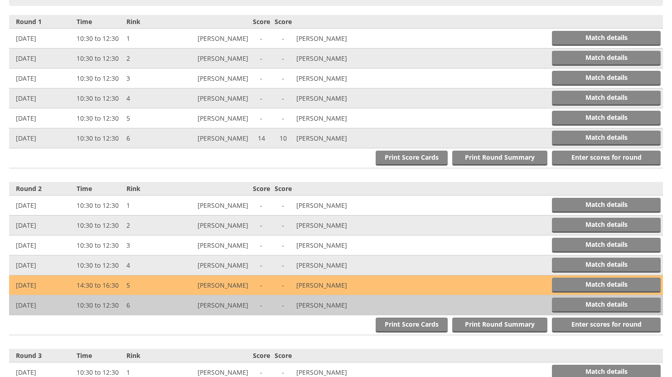
scroll to position [375, 0]
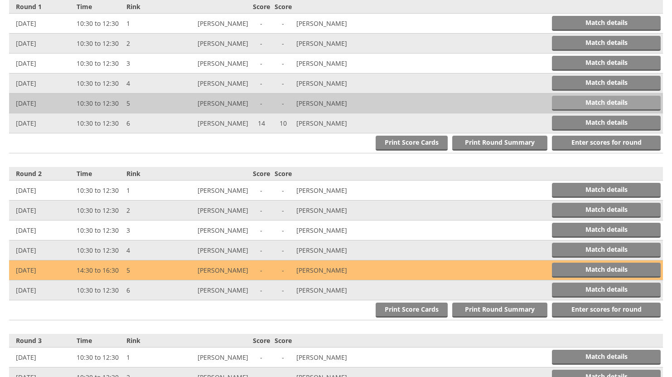
click at [598, 101] on link "Match details" at bounding box center [606, 103] width 109 height 15
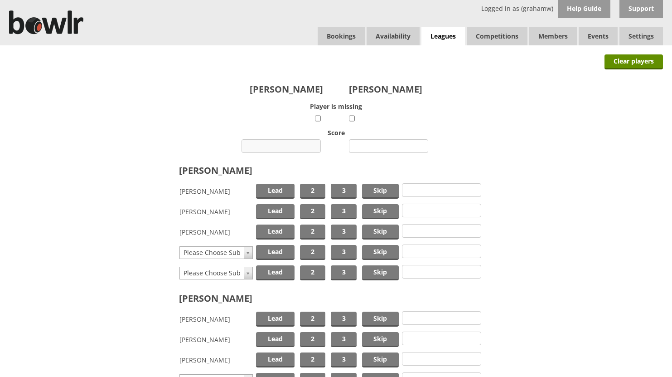
click at [278, 146] on input "number" at bounding box center [281, 146] width 79 height 14
type input "10"
click at [376, 148] on input "number" at bounding box center [388, 146] width 79 height 14
type input "15"
click at [279, 189] on span "Lead" at bounding box center [275, 191] width 39 height 15
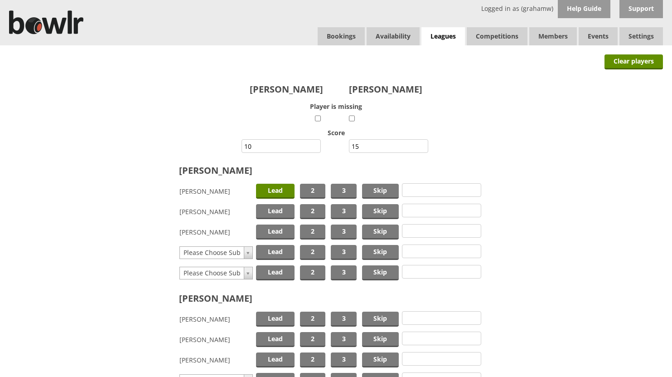
click at [276, 188] on span "Lead" at bounding box center [275, 191] width 39 height 15
click at [272, 185] on span "Lead" at bounding box center [275, 191] width 39 height 15
click at [311, 210] on span "2" at bounding box center [312, 211] width 25 height 15
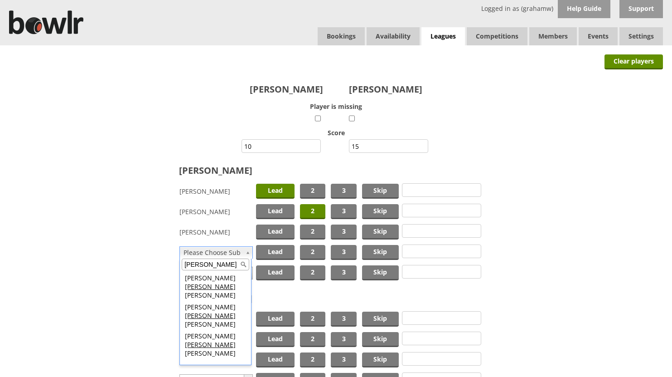
type input "brad"
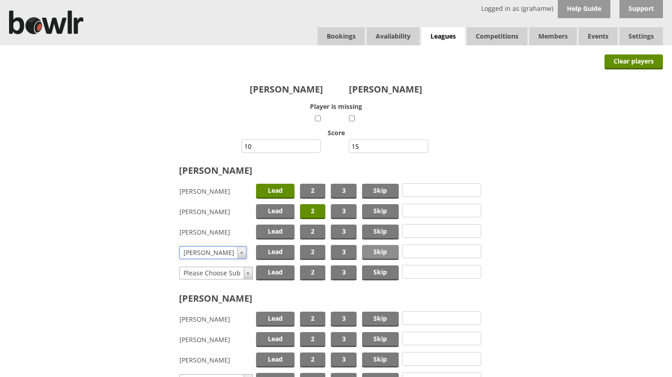
click at [370, 248] on span "Skip" at bounding box center [380, 252] width 37 height 15
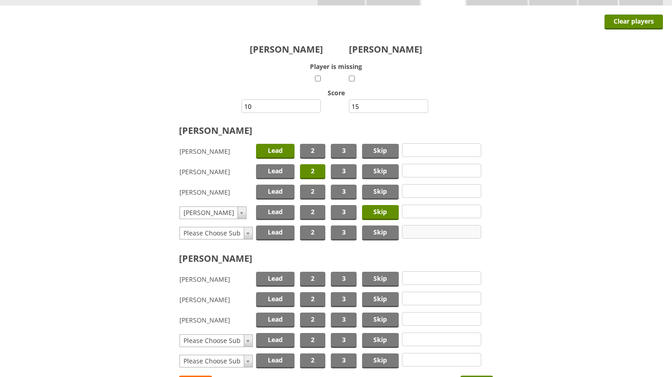
scroll to position [91, 0]
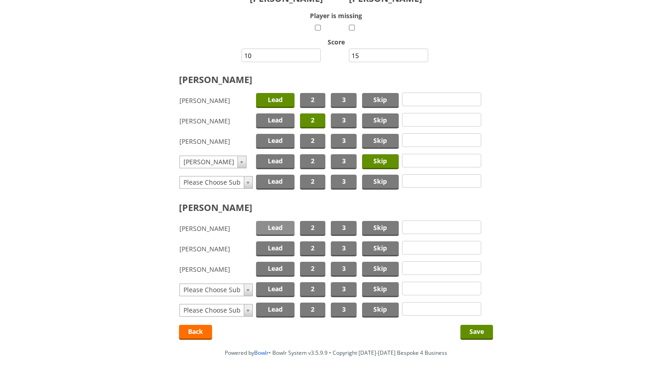
click at [278, 225] on span "Lead" at bounding box center [275, 228] width 39 height 15
click at [313, 244] on span "2" at bounding box center [312, 248] width 25 height 15
click at [377, 265] on span "Skip" at bounding box center [380, 269] width 37 height 15
click at [476, 329] on input "Save" at bounding box center [477, 332] width 33 height 15
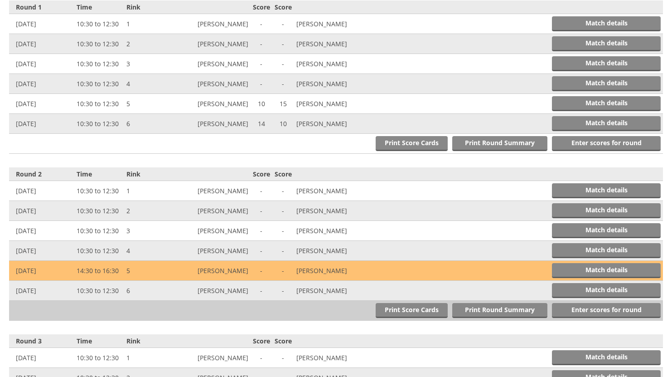
scroll to position [375, 0]
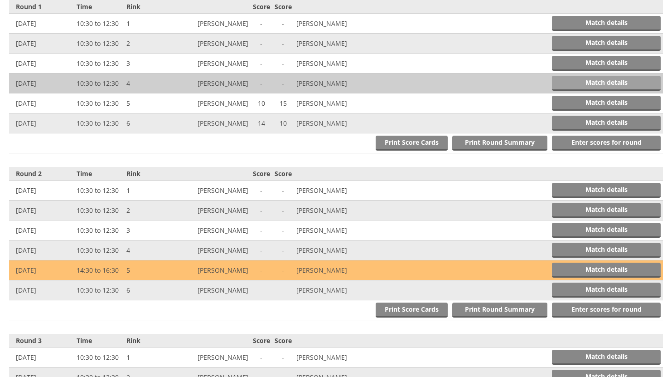
click at [616, 79] on link "Match details" at bounding box center [606, 83] width 109 height 15
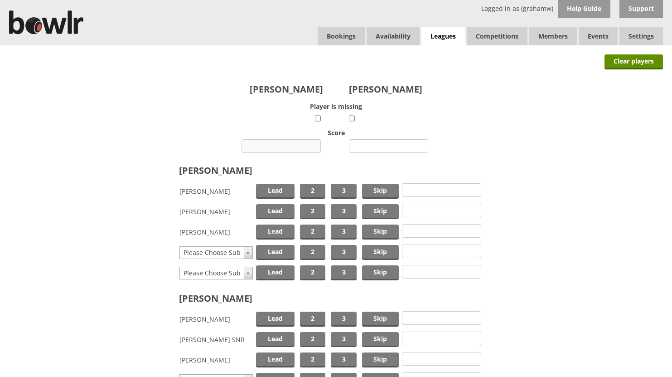
click at [287, 143] on input "number" at bounding box center [281, 146] width 79 height 14
type input "9"
click at [370, 148] on input "number" at bounding box center [388, 146] width 79 height 14
type input "9"
click at [287, 187] on span "Lead" at bounding box center [275, 191] width 39 height 15
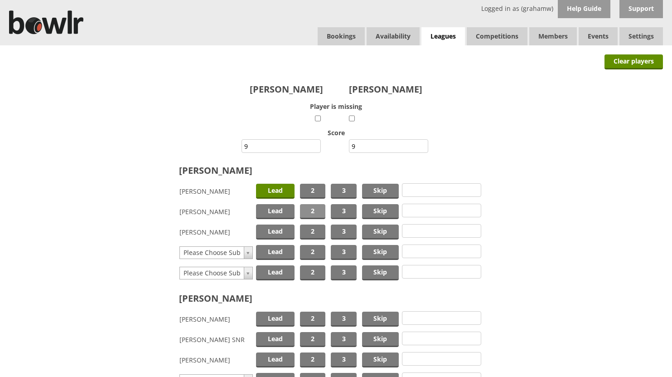
click at [310, 208] on span "2" at bounding box center [312, 211] width 25 height 15
click at [379, 231] on span "Skip" at bounding box center [380, 231] width 37 height 15
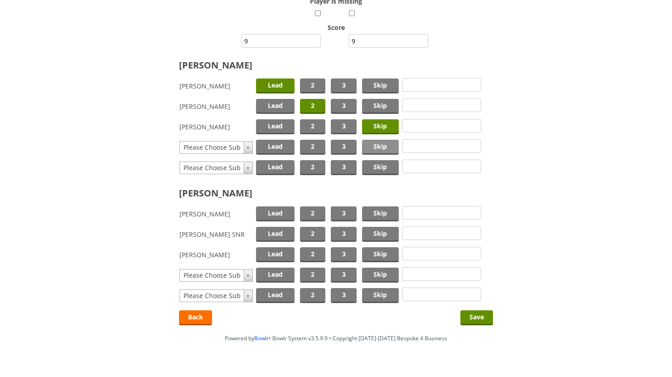
scroll to position [122, 0]
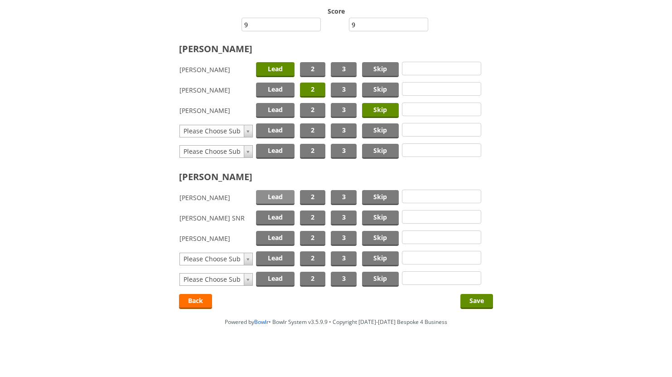
click at [274, 196] on span "Lead" at bounding box center [275, 197] width 39 height 15
click at [310, 237] on span "2" at bounding box center [312, 238] width 25 height 15
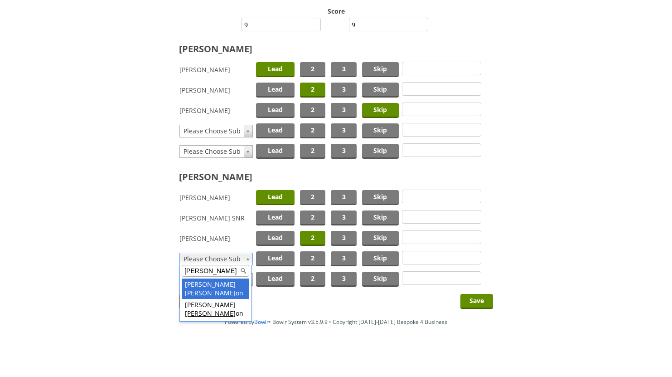
type input "[PERSON_NAME]"
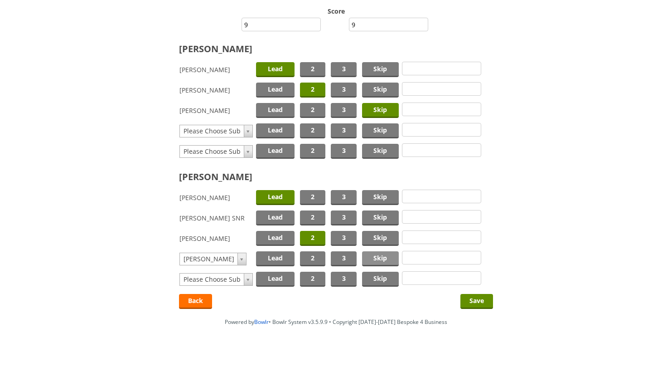
click at [372, 255] on span "Skip" at bounding box center [380, 258] width 37 height 15
click at [474, 297] on input "Save" at bounding box center [477, 301] width 33 height 15
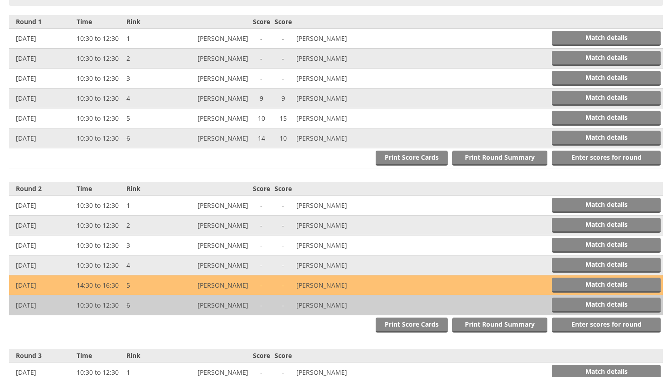
scroll to position [375, 0]
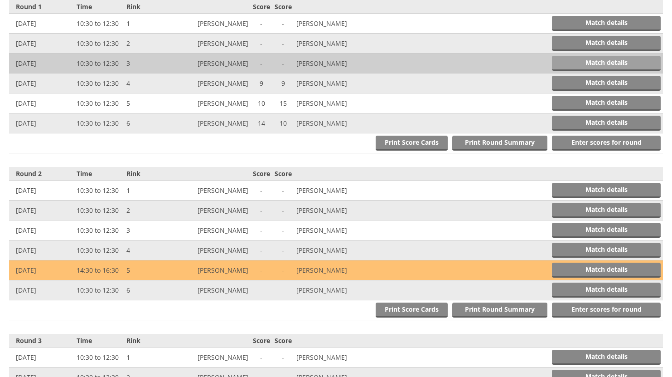
click at [625, 60] on link "Match details" at bounding box center [606, 63] width 109 height 15
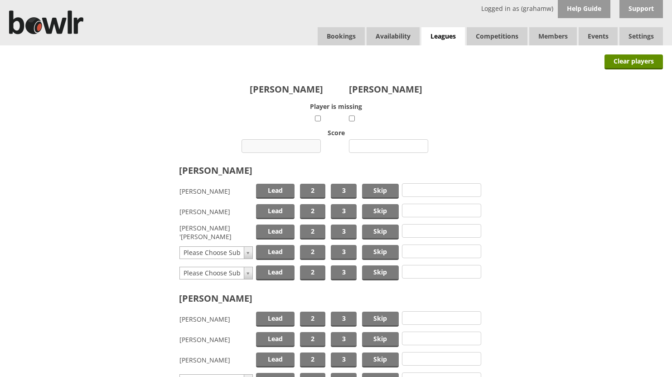
click at [281, 145] on input "number" at bounding box center [281, 146] width 79 height 14
type input "20"
click at [375, 143] on input "number" at bounding box center [388, 146] width 79 height 14
type input "16"
click at [286, 190] on span "Lead" at bounding box center [275, 191] width 39 height 15
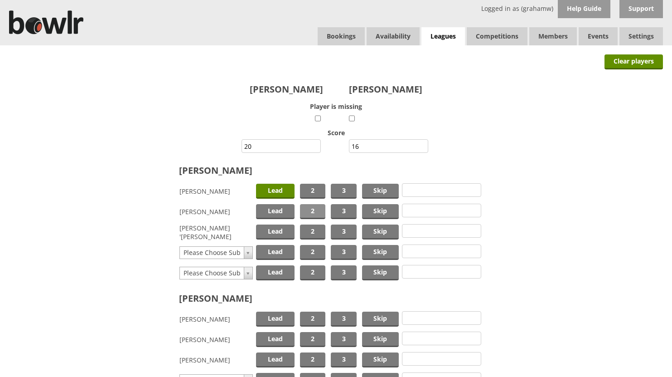
click at [316, 207] on span "2" at bounding box center [312, 211] width 25 height 15
click at [370, 230] on span "Skip" at bounding box center [380, 231] width 37 height 15
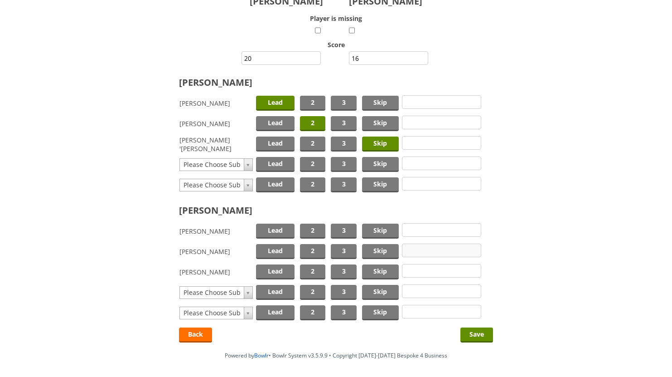
scroll to position [122, 0]
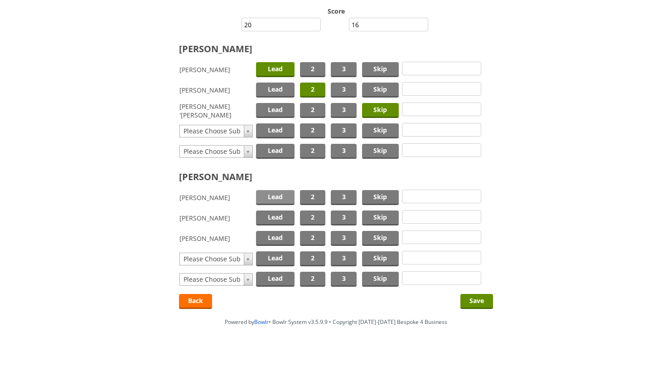
click at [280, 196] on span "Lead" at bounding box center [275, 197] width 39 height 15
click at [309, 218] on span "2" at bounding box center [312, 217] width 25 height 15
click at [380, 237] on span "Skip" at bounding box center [380, 238] width 37 height 15
click at [469, 299] on input "Save" at bounding box center [477, 301] width 33 height 15
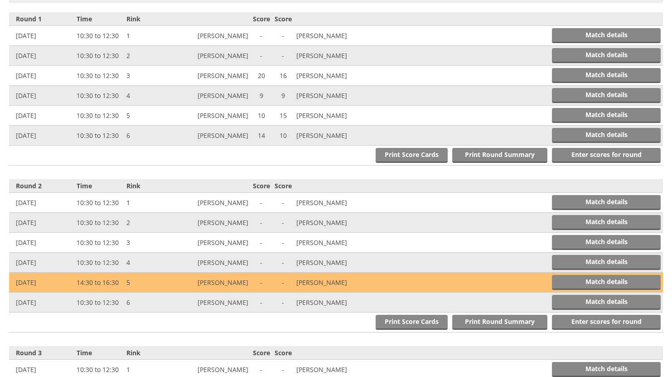
scroll to position [375, 0]
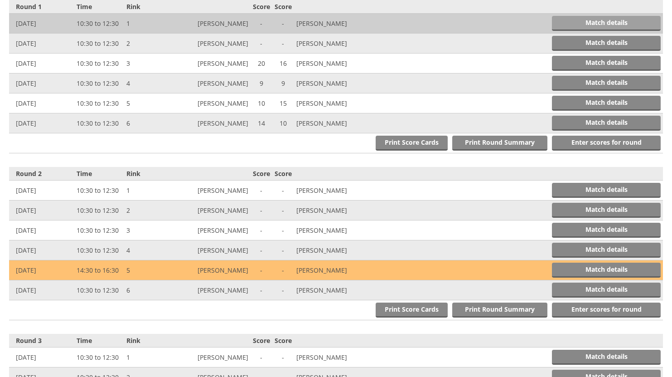
click at [572, 20] on link "Match details" at bounding box center [606, 23] width 109 height 15
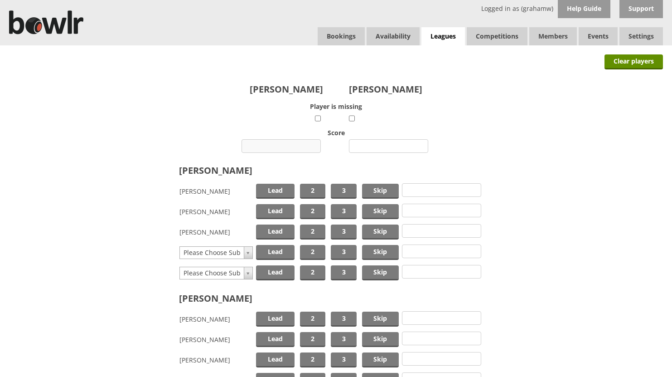
click at [276, 146] on input "number" at bounding box center [281, 146] width 79 height 14
type input "14"
click at [374, 145] on input "number" at bounding box center [388, 146] width 79 height 14
type input "10"
click at [275, 188] on span "Lead" at bounding box center [275, 191] width 39 height 15
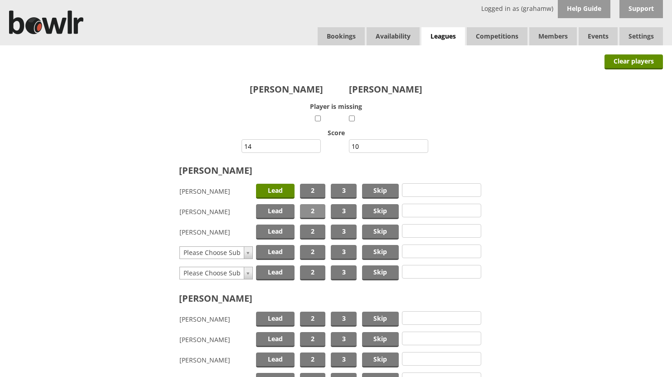
click at [312, 206] on span "2" at bounding box center [312, 211] width 25 height 15
click at [376, 232] on span "Skip" at bounding box center [380, 231] width 37 height 15
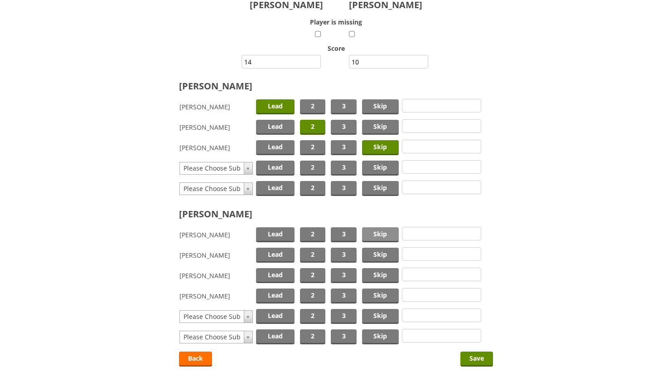
scroll to position [91, 0]
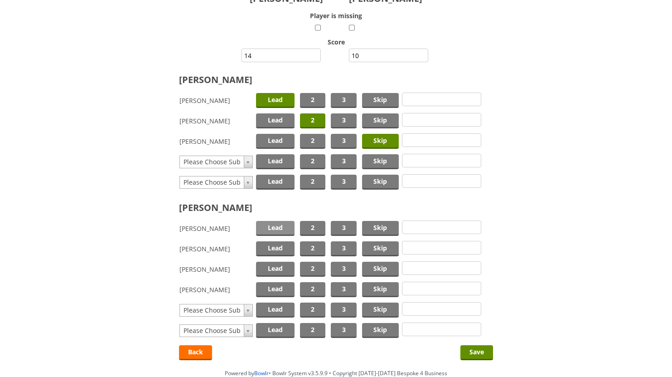
click at [278, 227] on span "Lead" at bounding box center [275, 228] width 39 height 15
click at [313, 265] on span "2" at bounding box center [312, 269] width 25 height 15
click at [374, 286] on span "Skip" at bounding box center [380, 289] width 37 height 15
click at [471, 349] on input "Save" at bounding box center [477, 352] width 33 height 15
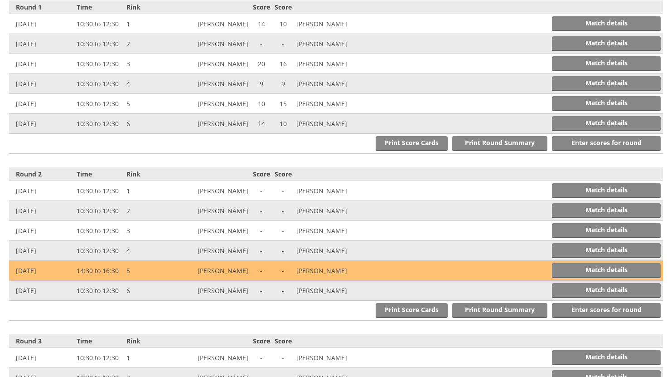
scroll to position [375, 0]
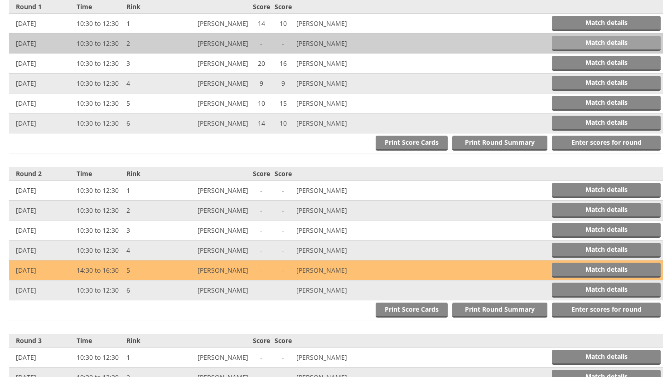
click at [627, 40] on link "Match details" at bounding box center [606, 43] width 109 height 15
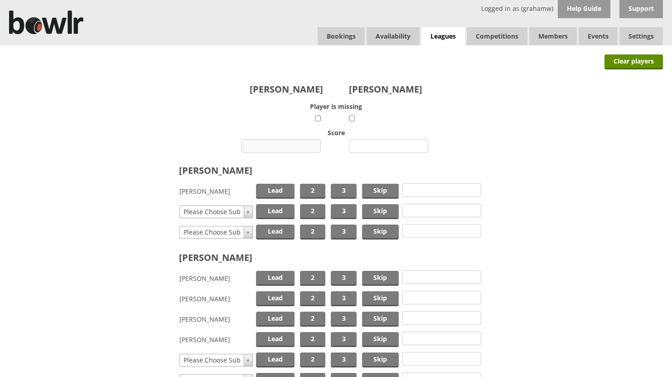
click at [286, 145] on input "number" at bounding box center [281, 146] width 79 height 14
type input "7"
click at [370, 146] on input "number" at bounding box center [388, 146] width 79 height 14
type input "22"
click at [272, 188] on span "Lead" at bounding box center [275, 191] width 39 height 15
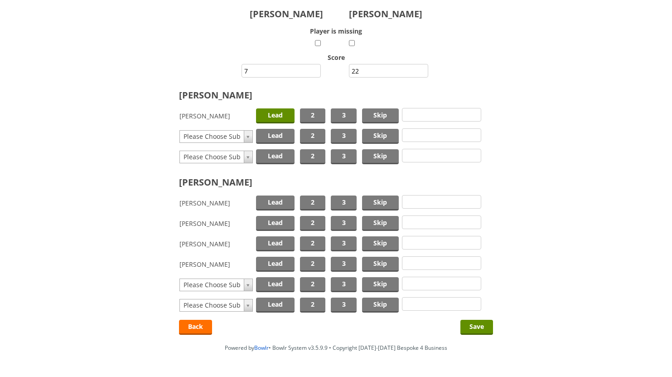
scroll to position [91, 0]
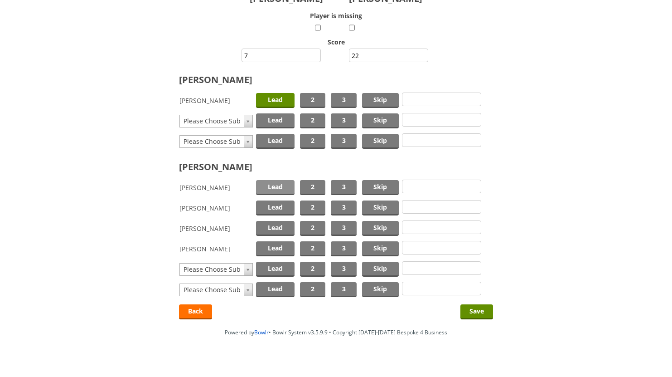
click at [275, 186] on span "Lead" at bounding box center [275, 187] width 39 height 15
click at [306, 224] on span "2" at bounding box center [312, 228] width 25 height 15
click at [375, 209] on span "Skip" at bounding box center [380, 207] width 37 height 15
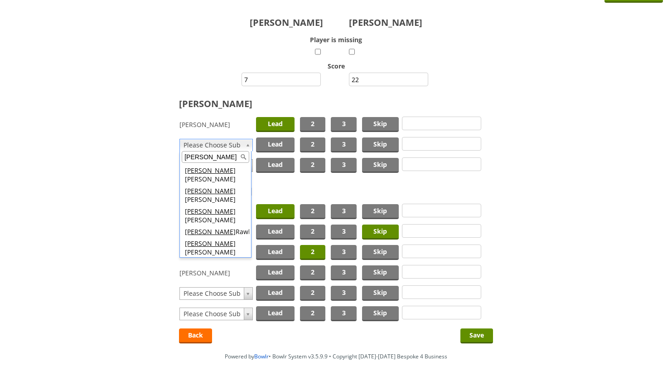
scroll to position [0, 0]
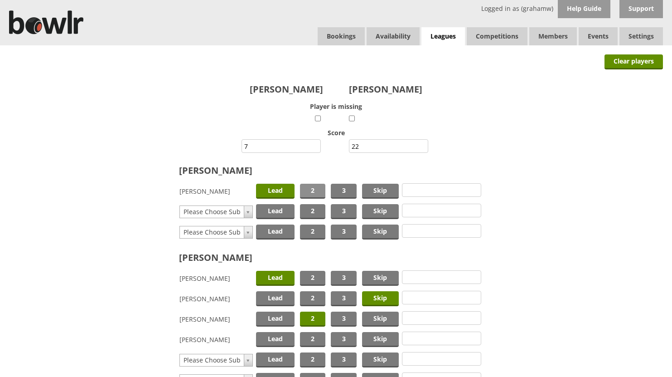
click at [319, 190] on span "2" at bounding box center [312, 191] width 25 height 15
click at [371, 188] on span "Skip" at bounding box center [380, 191] width 37 height 15
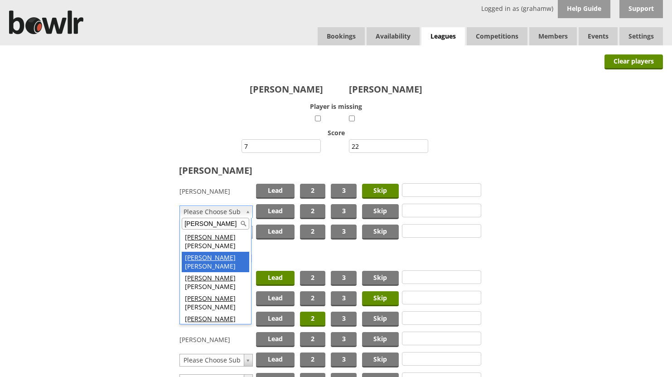
type input "colin"
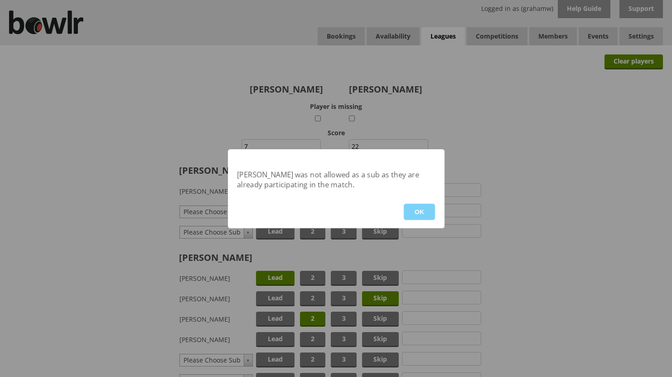
click at [418, 211] on button "OK" at bounding box center [419, 212] width 31 height 16
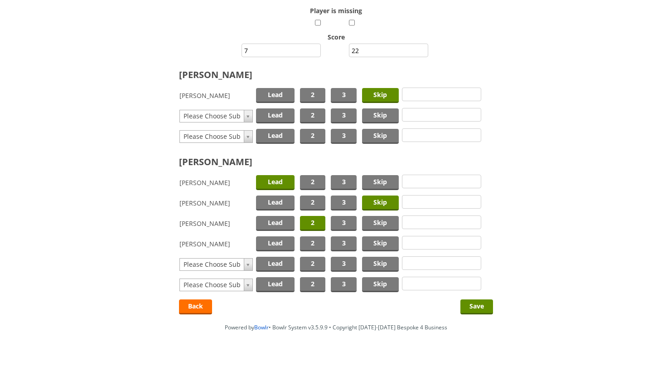
scroll to position [101, 0]
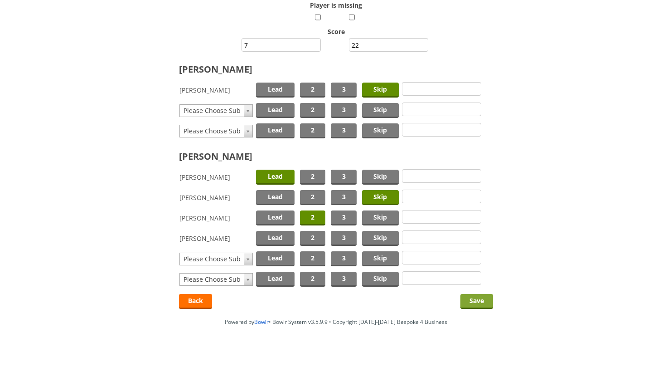
click at [469, 300] on input "Save" at bounding box center [477, 301] width 33 height 15
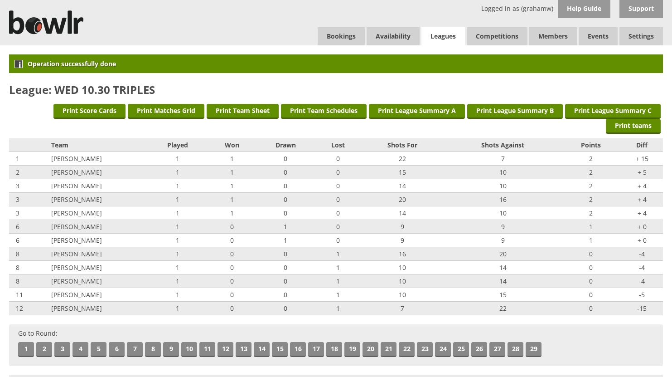
click at [447, 35] on link "Leagues" at bounding box center [444, 36] width 44 height 19
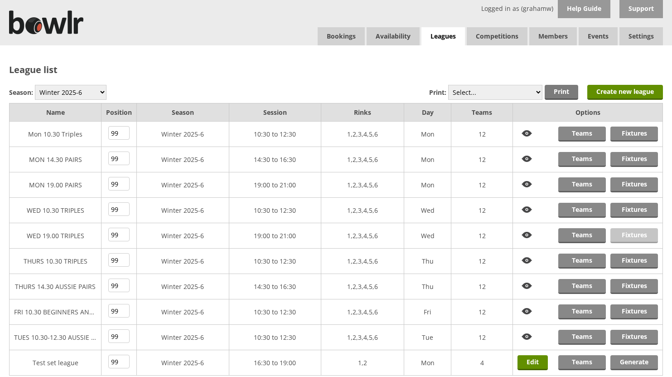
click at [626, 235] on link "Fixtures" at bounding box center [635, 235] width 48 height 15
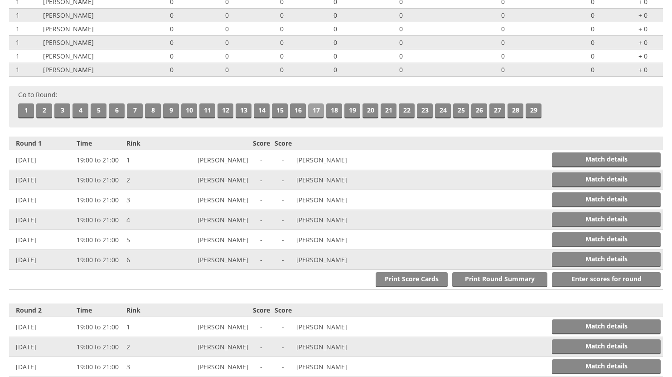
scroll to position [227, 0]
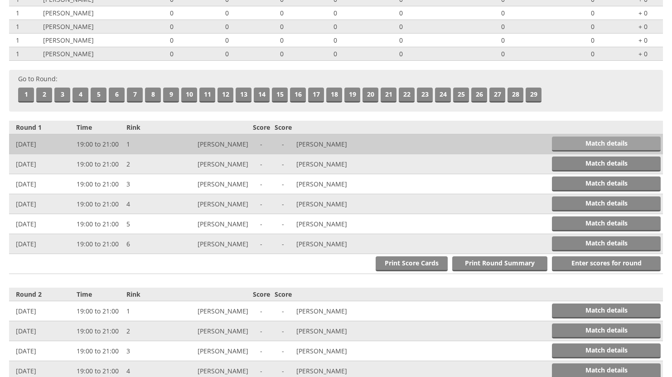
click at [591, 142] on link "Match details" at bounding box center [606, 143] width 109 height 15
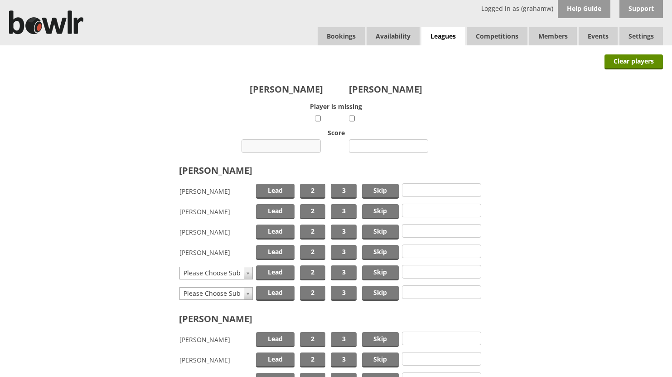
click at [279, 144] on input "number" at bounding box center [281, 146] width 79 height 14
type input "23"
click at [377, 145] on input "number" at bounding box center [388, 146] width 79 height 14
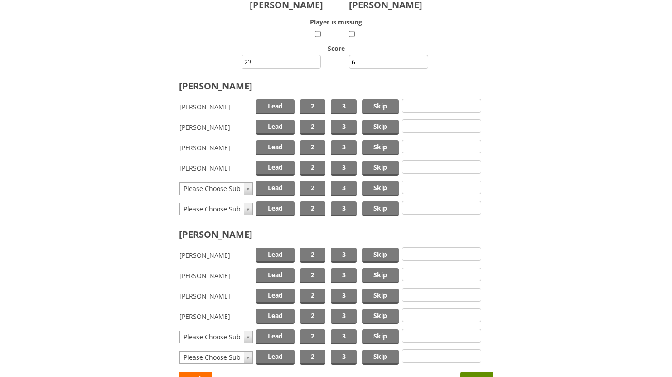
scroll to position [91, 0]
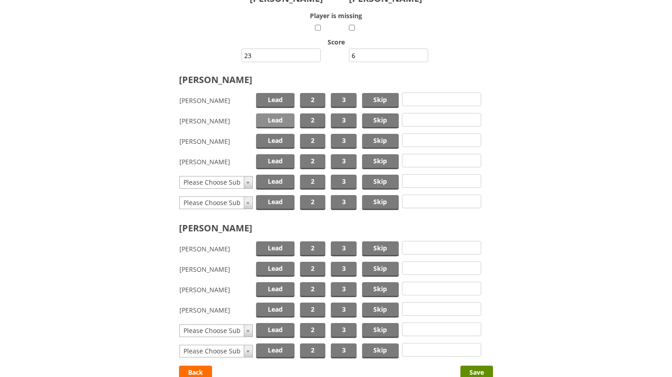
type input "6"
click at [283, 121] on span "Lead" at bounding box center [275, 120] width 39 height 15
click at [309, 140] on span "2" at bounding box center [312, 141] width 25 height 15
click at [376, 160] on span "Skip" at bounding box center [380, 161] width 37 height 15
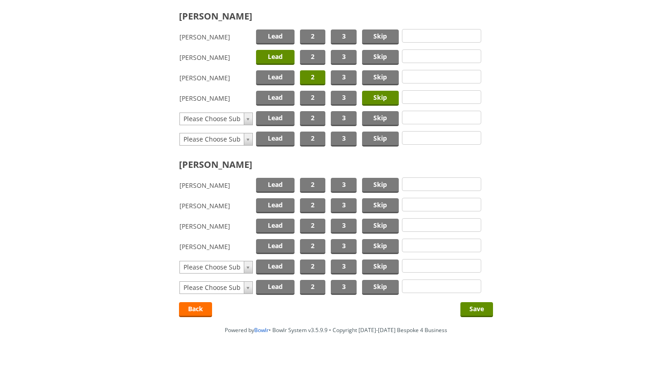
scroll to position [162, 0]
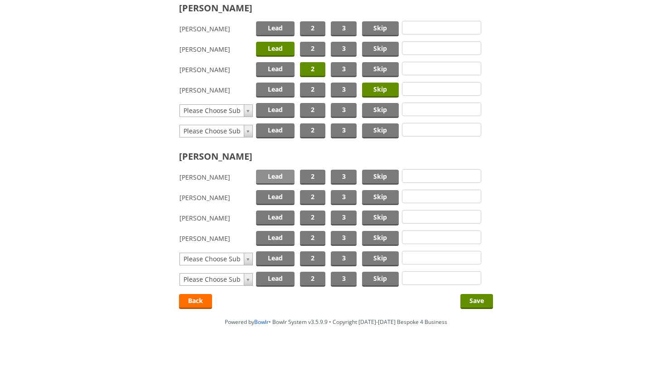
click at [271, 175] on span "Lead" at bounding box center [275, 177] width 39 height 15
click at [308, 194] on span "2" at bounding box center [312, 197] width 25 height 15
click at [369, 214] on span "Skip" at bounding box center [380, 217] width 37 height 15
click at [475, 294] on input "Save" at bounding box center [477, 301] width 33 height 15
click at [477, 300] on input "Save" at bounding box center [477, 301] width 33 height 15
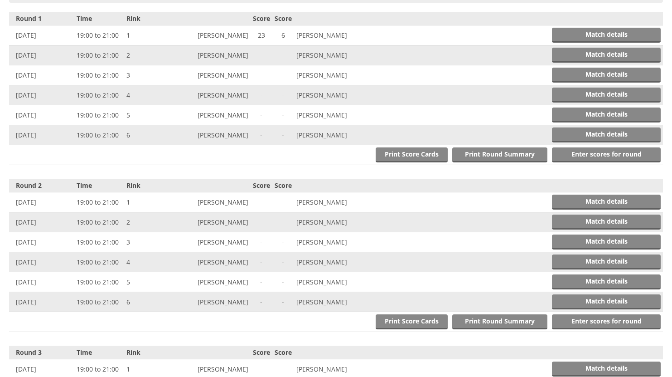
scroll to position [375, 0]
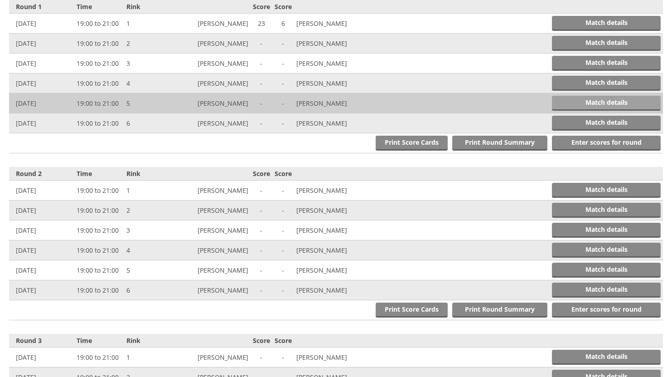
click at [594, 99] on link "Match details" at bounding box center [606, 103] width 109 height 15
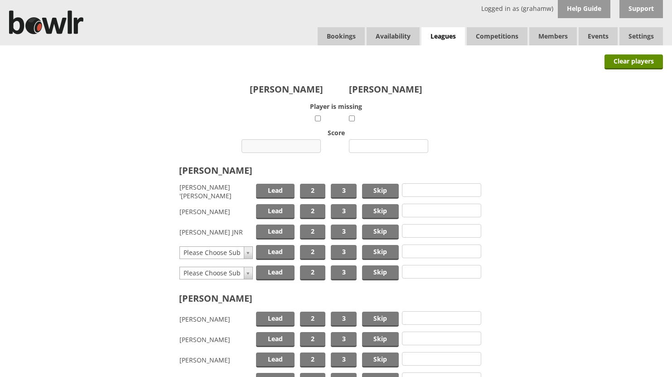
click at [290, 146] on input "number" at bounding box center [281, 146] width 79 height 14
type input "8"
click at [384, 144] on input "number" at bounding box center [388, 146] width 79 height 14
type input "14"
click at [282, 191] on span "Lead" at bounding box center [275, 191] width 39 height 15
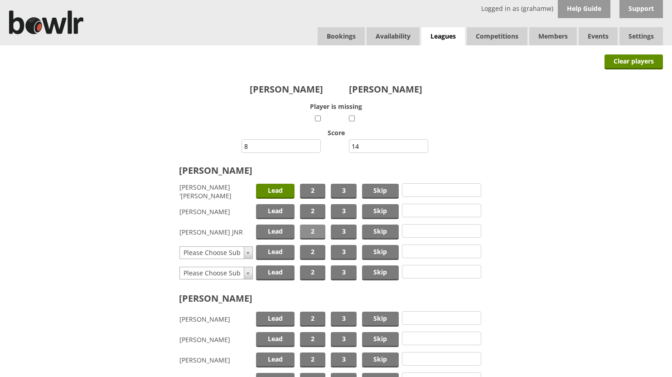
click at [313, 228] on span "2" at bounding box center [312, 231] width 25 height 15
click at [370, 208] on span "Skip" at bounding box center [380, 211] width 37 height 15
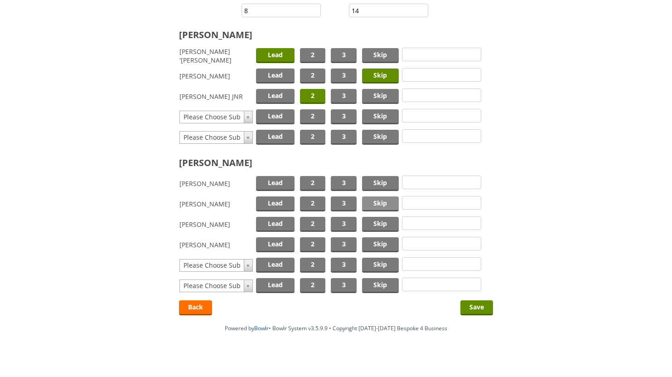
scroll to position [142, 0]
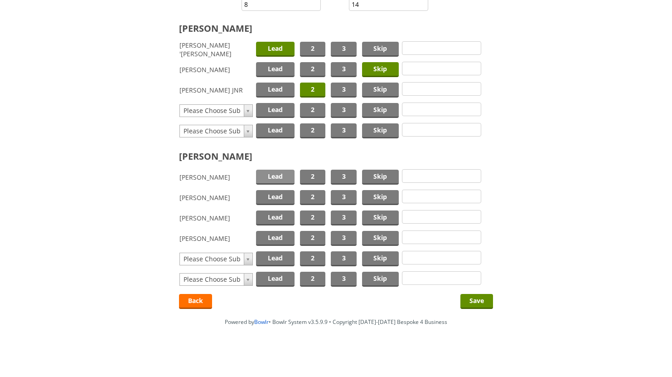
click at [272, 173] on span "Lead" at bounding box center [275, 177] width 39 height 15
click at [306, 216] on span "2" at bounding box center [312, 217] width 25 height 15
click at [368, 196] on span "Skip" at bounding box center [380, 197] width 37 height 15
click at [471, 299] on input "Save" at bounding box center [477, 301] width 33 height 15
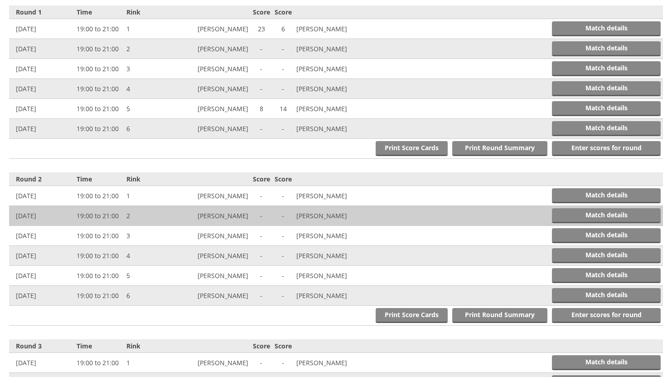
scroll to position [375, 0]
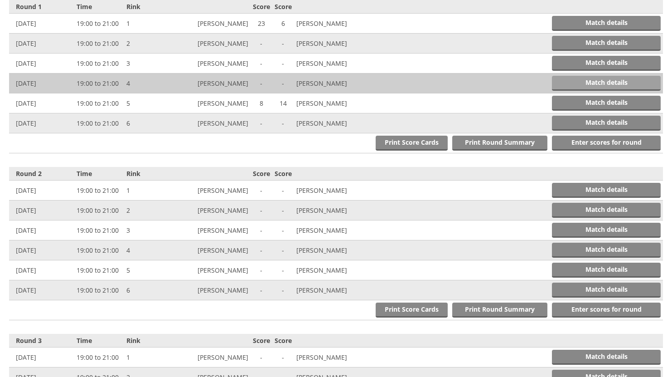
click at [579, 80] on link "Match details" at bounding box center [606, 83] width 109 height 15
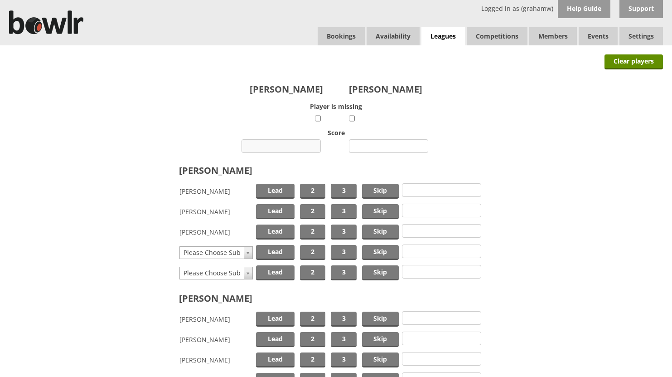
click at [281, 145] on input "number" at bounding box center [281, 146] width 79 height 14
type input "11"
click at [381, 146] on input "number" at bounding box center [388, 146] width 79 height 14
type input "15"
click at [275, 188] on span "Lead" at bounding box center [275, 191] width 39 height 15
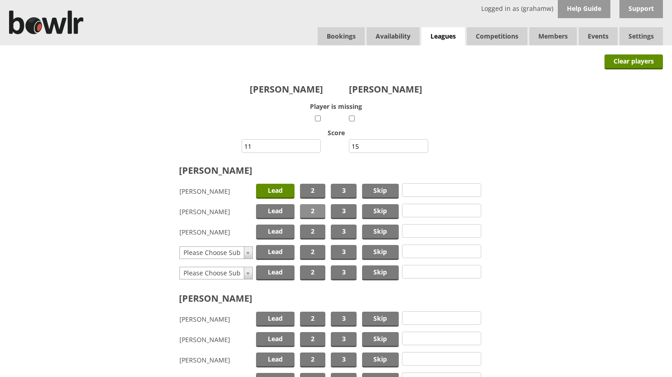
click at [315, 212] on span "2" at bounding box center [312, 211] width 25 height 15
click at [375, 229] on span "Skip" at bounding box center [380, 231] width 37 height 15
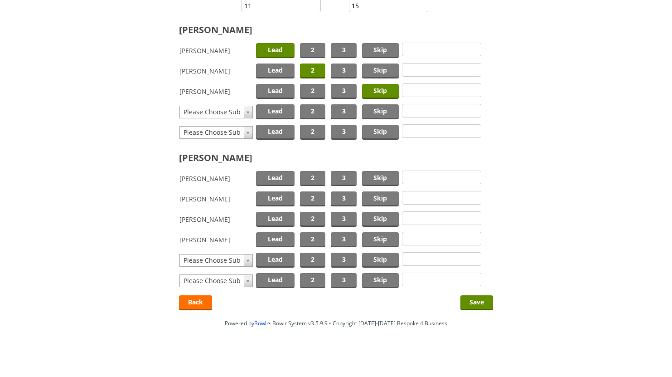
scroll to position [142, 0]
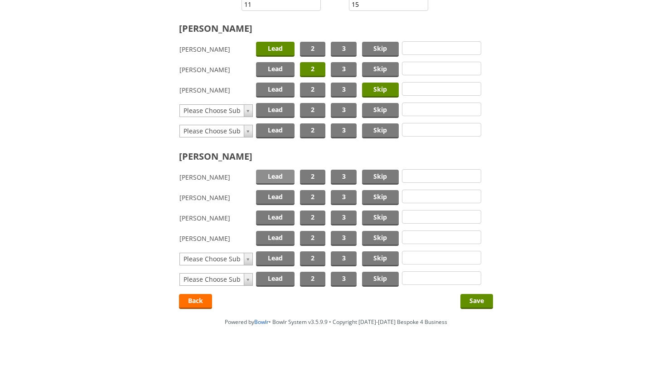
click at [273, 176] on span "Lead" at bounding box center [275, 177] width 39 height 15
click at [311, 194] on span "2" at bounding box center [312, 197] width 25 height 15
click at [375, 212] on span "Skip" at bounding box center [380, 217] width 37 height 15
click at [307, 196] on span "2" at bounding box center [312, 197] width 25 height 15
click at [312, 236] on span "2" at bounding box center [312, 238] width 25 height 15
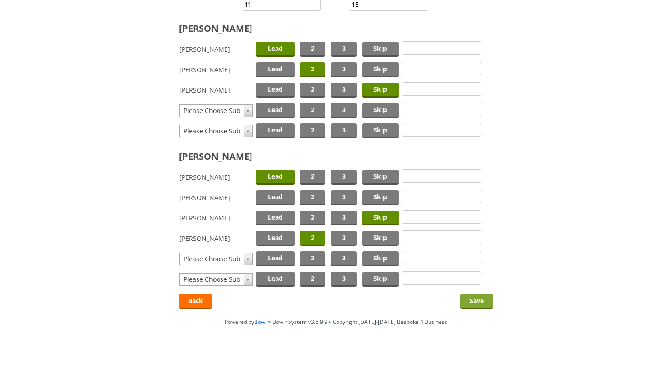
click at [480, 300] on input "Save" at bounding box center [477, 301] width 33 height 15
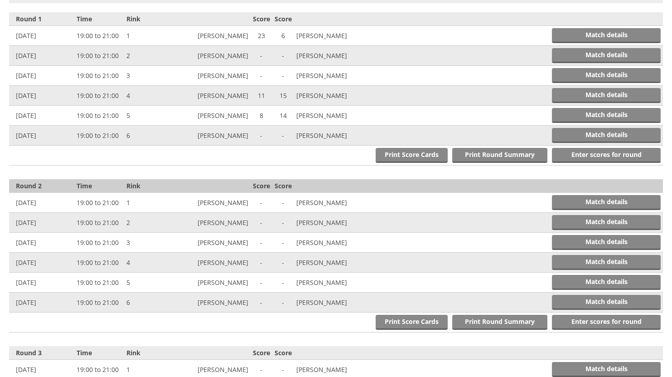
scroll to position [375, 0]
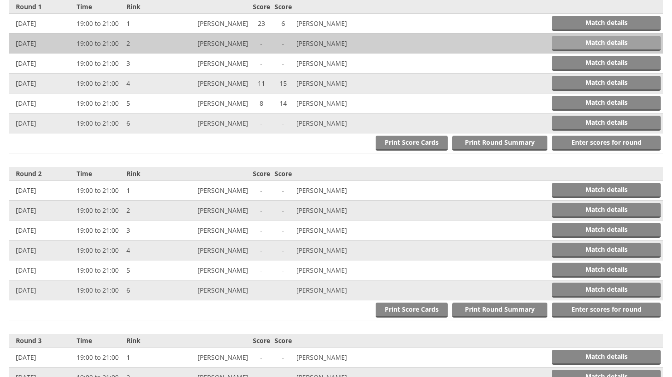
click at [567, 39] on link "Match details" at bounding box center [606, 43] width 109 height 15
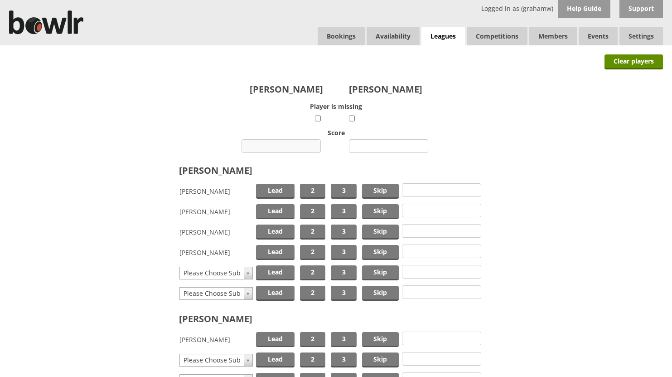
click at [287, 145] on input "number" at bounding box center [281, 146] width 79 height 14
type input "11"
click at [386, 145] on input "number" at bounding box center [388, 146] width 79 height 14
type input "26"
click at [276, 211] on span "Lead" at bounding box center [275, 211] width 39 height 15
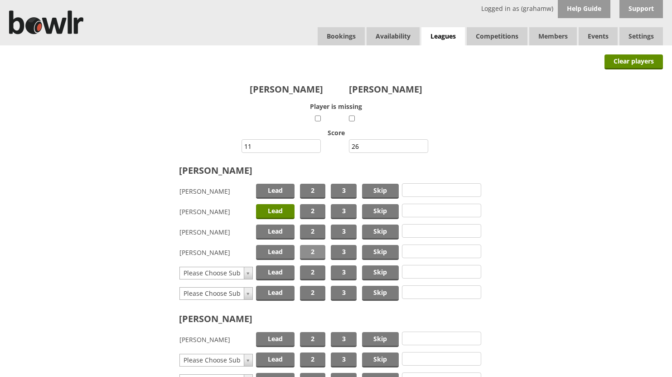
click at [309, 249] on span "2" at bounding box center [312, 252] width 25 height 15
click at [377, 231] on span "Skip" at bounding box center [380, 231] width 37 height 15
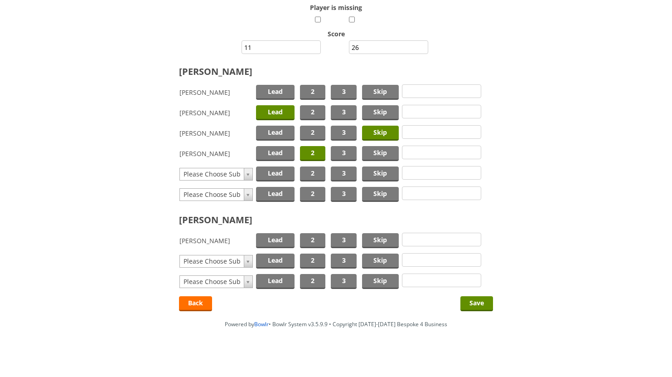
scroll to position [101, 0]
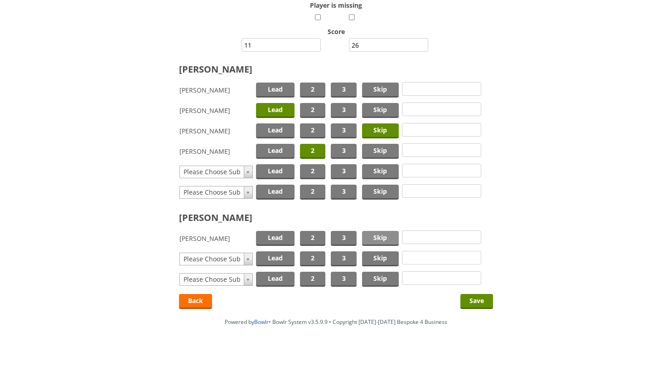
click at [373, 237] on span "Skip" at bounding box center [380, 238] width 37 height 15
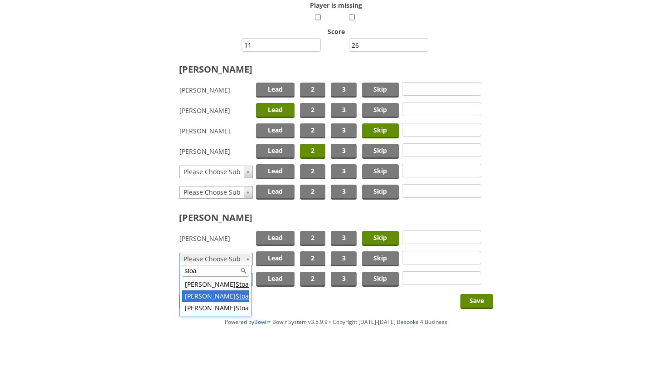
type input "stoa"
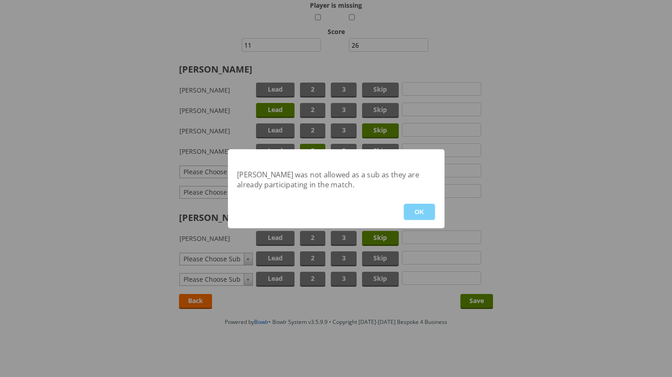
click at [421, 212] on button "OK" at bounding box center [419, 212] width 31 height 16
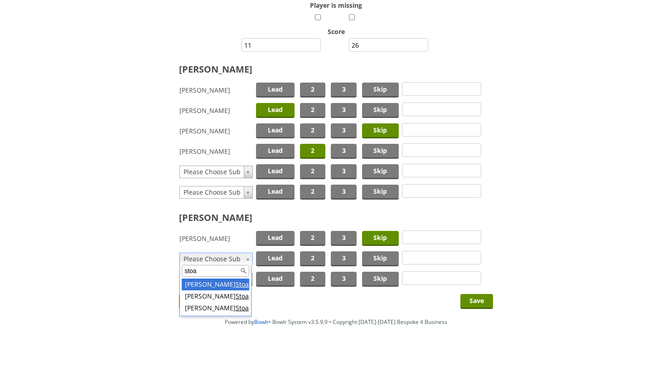
type input "stoa"
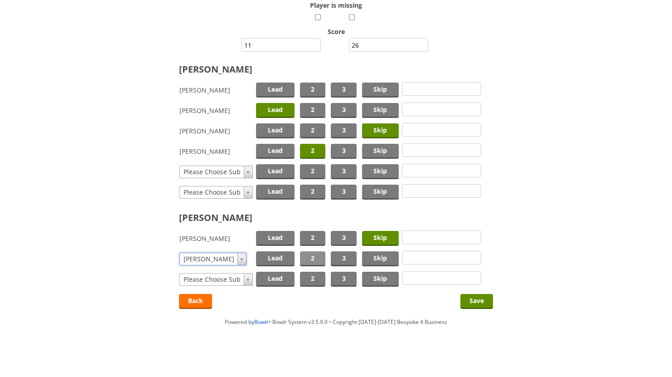
click at [309, 257] on span "2" at bounding box center [312, 258] width 25 height 15
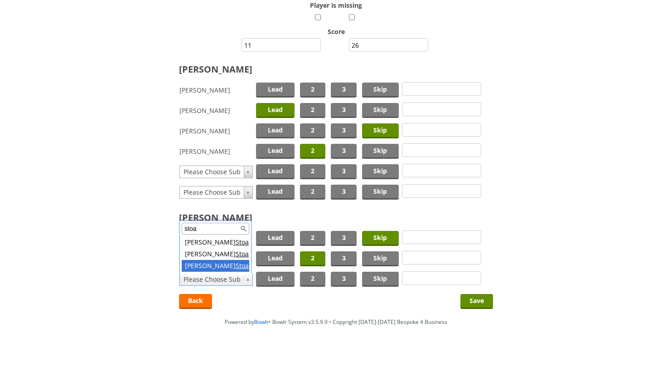
type input "stoa"
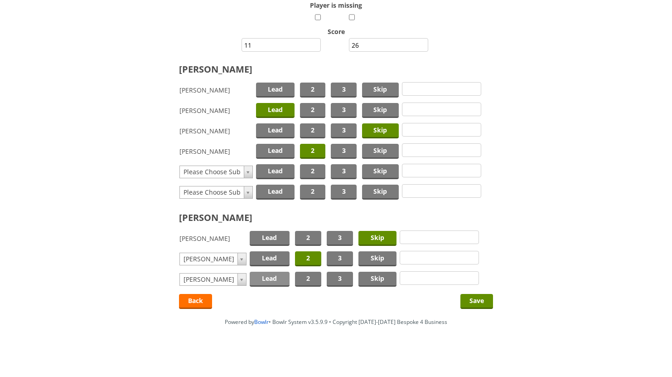
click at [271, 277] on span "Lead" at bounding box center [269, 279] width 39 height 15
click at [477, 301] on input "Save" at bounding box center [477, 301] width 33 height 15
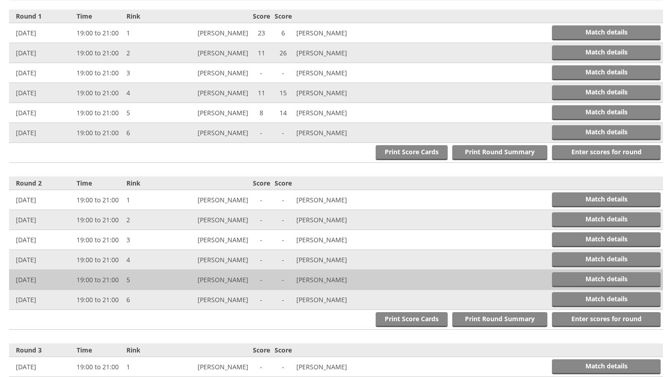
scroll to position [375, 0]
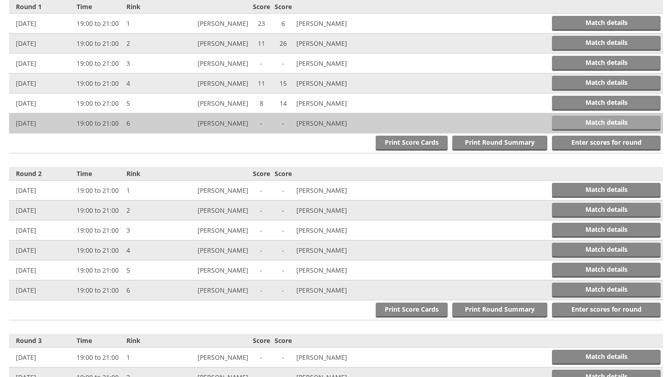
click at [579, 122] on link "Match details" at bounding box center [606, 123] width 109 height 15
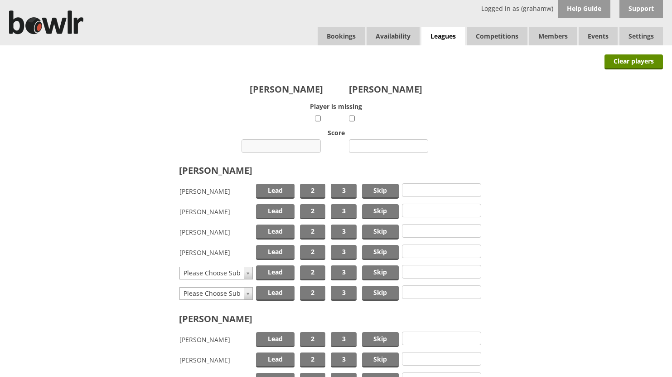
click at [290, 146] on input "number" at bounding box center [281, 146] width 79 height 14
type input "10"
click at [370, 144] on input "number" at bounding box center [388, 146] width 79 height 14
type input "22"
click at [287, 192] on span "Lead" at bounding box center [275, 191] width 39 height 15
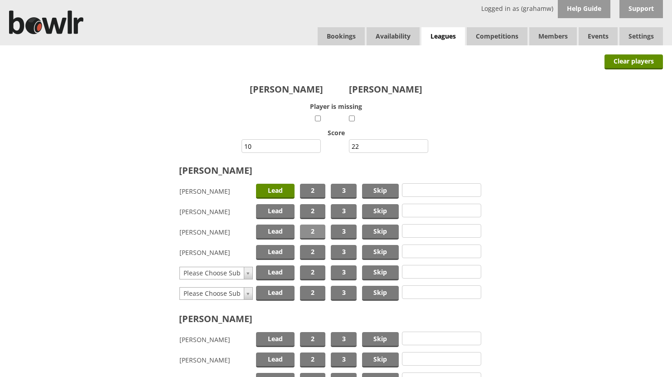
click at [311, 229] on span "2" at bounding box center [312, 231] width 25 height 15
click at [374, 249] on span "Skip" at bounding box center [380, 252] width 37 height 15
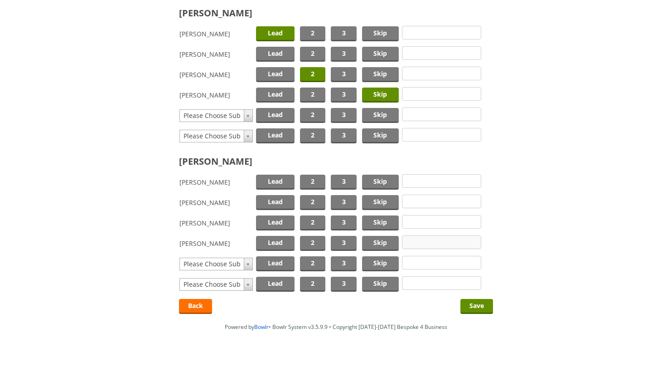
scroll to position [162, 0]
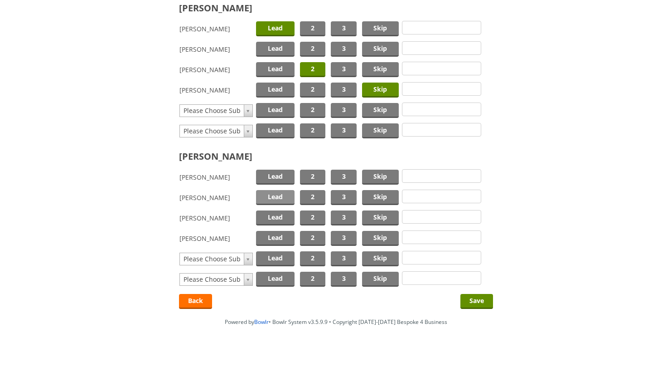
click at [279, 196] on span "Lead" at bounding box center [275, 197] width 39 height 15
click at [309, 213] on span "2" at bounding box center [312, 217] width 25 height 15
click at [375, 233] on span "Skip" at bounding box center [380, 238] width 37 height 15
click at [470, 299] on input "Save" at bounding box center [477, 301] width 33 height 15
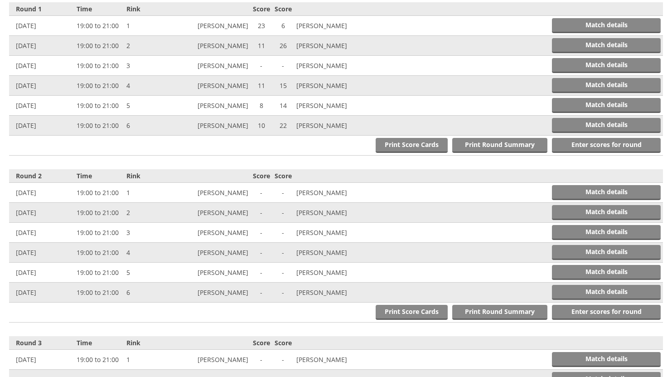
scroll to position [375, 0]
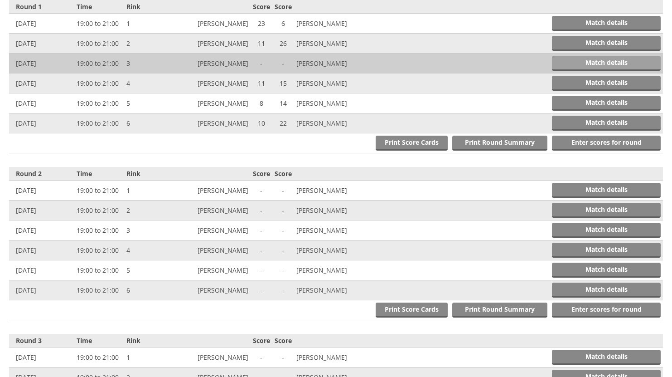
click at [576, 61] on link "Match details" at bounding box center [606, 63] width 109 height 15
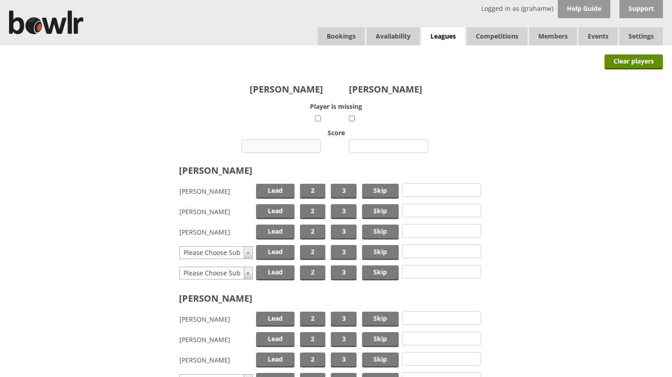
click at [281, 144] on input "number" at bounding box center [281, 146] width 79 height 14
type input "25"
click at [376, 146] on input "number" at bounding box center [388, 146] width 79 height 14
type input "9"
click at [277, 190] on span "Lead" at bounding box center [275, 191] width 39 height 15
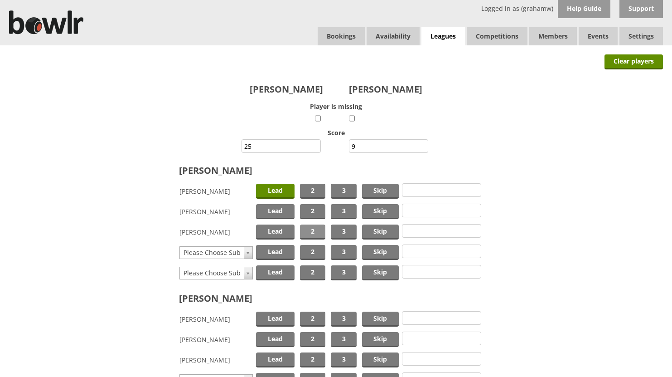
click at [308, 229] on span "2" at bounding box center [312, 231] width 25 height 15
click at [375, 207] on span "Skip" at bounding box center [380, 211] width 37 height 15
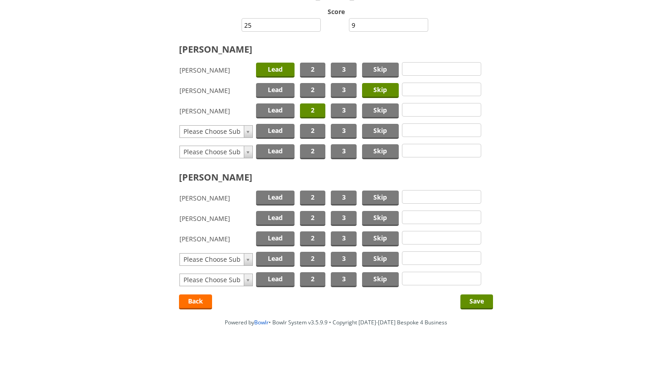
scroll to position [122, 0]
click at [383, 216] on span "Skip" at bounding box center [380, 217] width 37 height 15
click at [310, 233] on span "2" at bounding box center [312, 238] width 25 height 15
click at [269, 195] on span "Lead" at bounding box center [275, 197] width 39 height 15
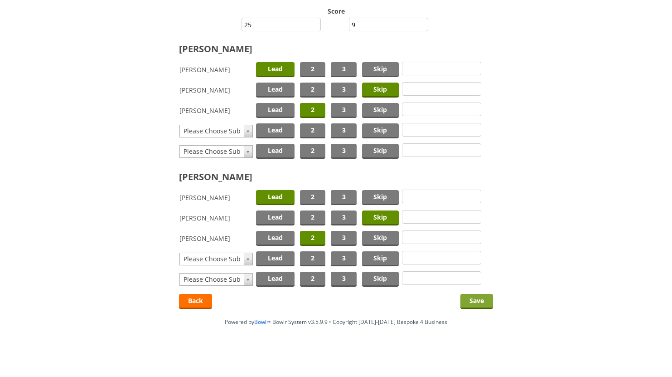
click at [474, 298] on input "Save" at bounding box center [477, 301] width 33 height 15
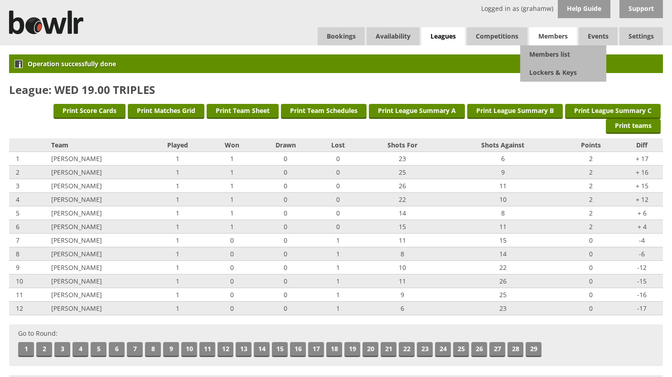
click at [546, 34] on span "Members" at bounding box center [554, 36] width 48 height 18
click at [547, 53] on link "Members list" at bounding box center [564, 54] width 86 height 18
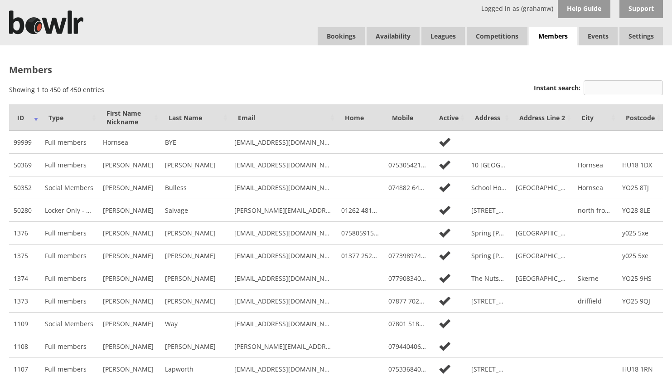
click at [607, 87] on input "Instant search:" at bounding box center [623, 87] width 79 height 15
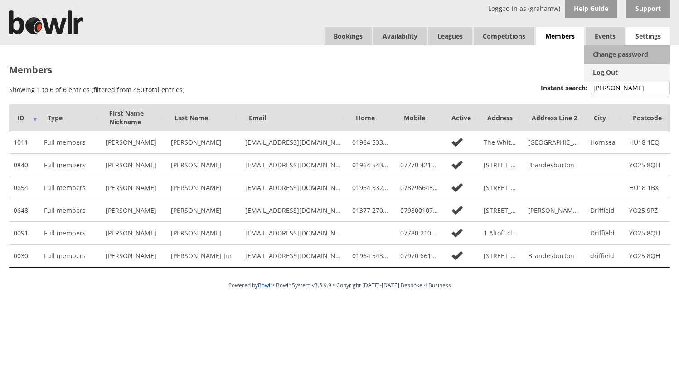
type input "wright"
click at [598, 73] on link "Log Out" at bounding box center [627, 72] width 86 height 18
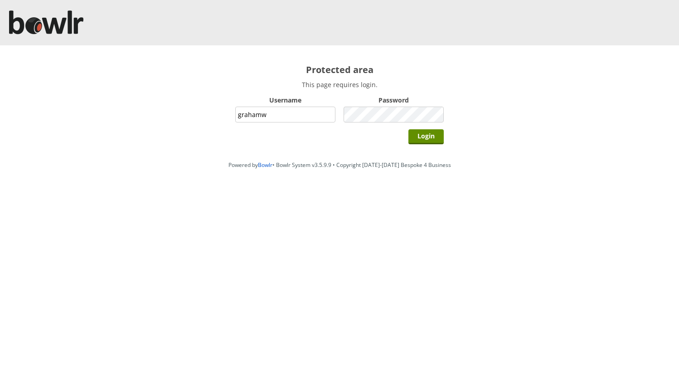
click at [316, 116] on input "grahamw" at bounding box center [285, 115] width 100 height 16
type input "hornseaindoorbowlsclub"
click at [426, 134] on input "Login" at bounding box center [426, 136] width 35 height 15
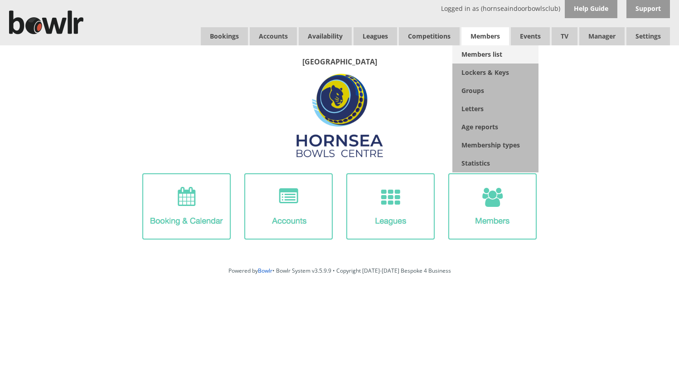
click at [482, 52] on link "Members list" at bounding box center [495, 54] width 86 height 18
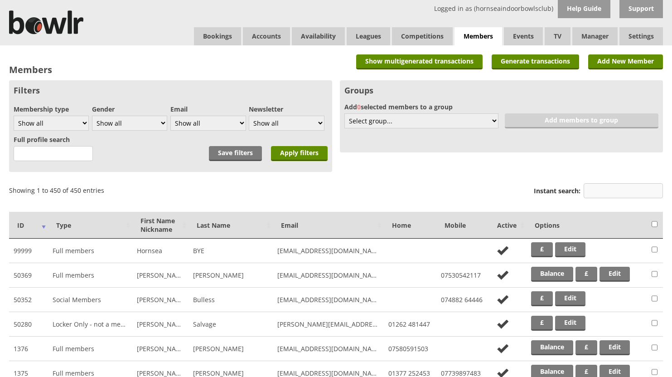
click at [614, 190] on input "Instant search:" at bounding box center [623, 190] width 79 height 15
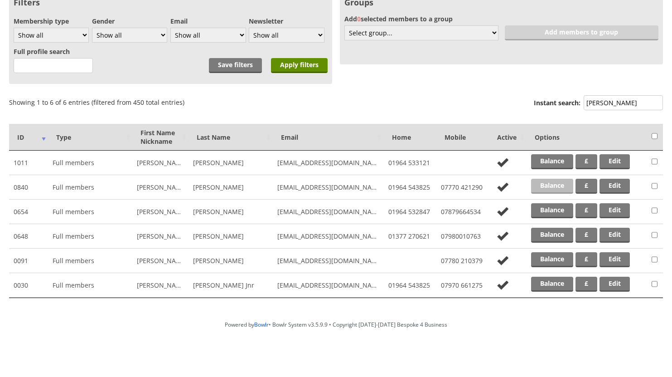
scroll to position [91, 0]
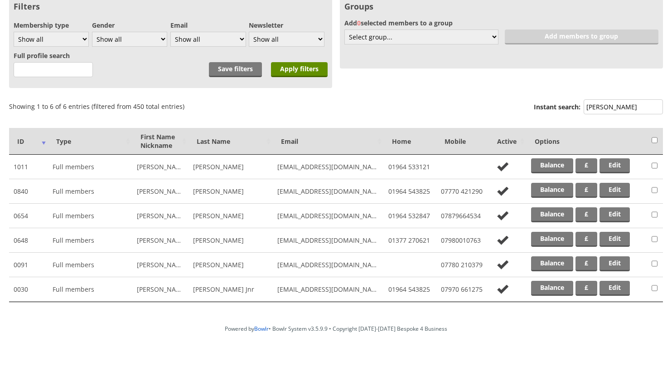
type input "wright"
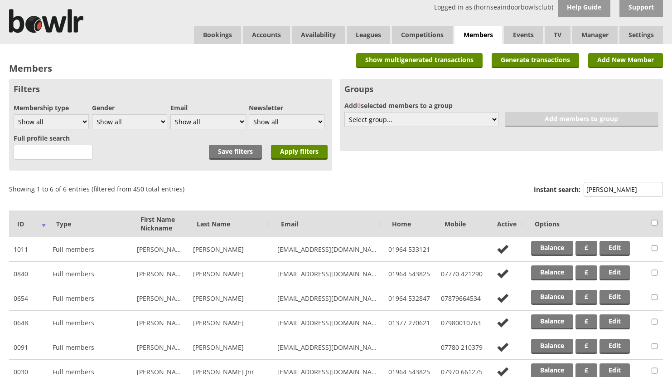
scroll to position [0, 0]
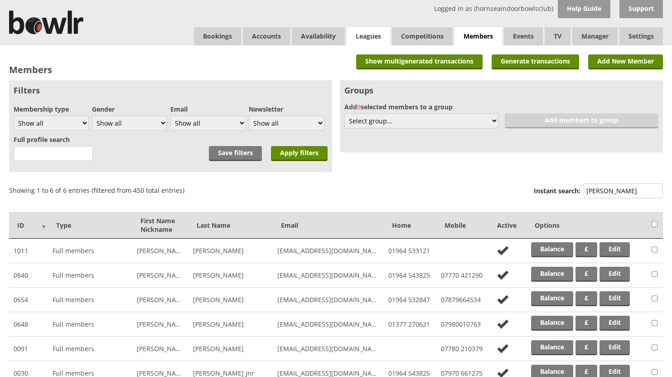
click at [377, 39] on link "Leagues" at bounding box center [369, 36] width 44 height 18
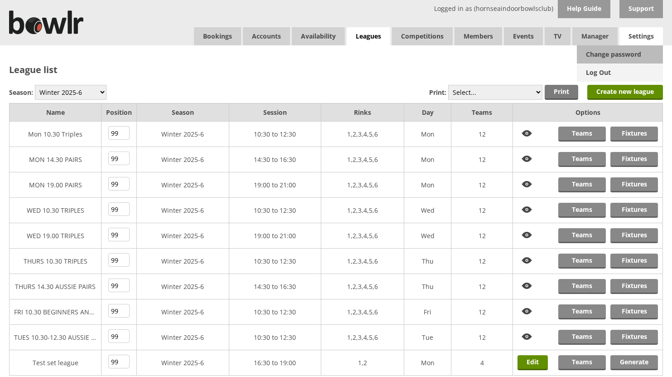
click at [604, 71] on link "Log Out" at bounding box center [620, 72] width 86 height 18
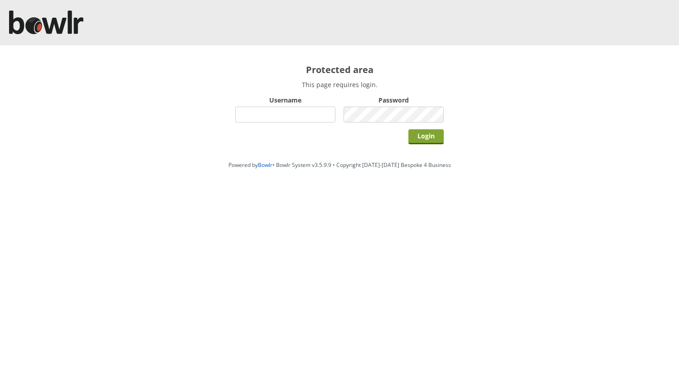
type input "hornseaindoorbowlsclub"
click at [423, 132] on input "Login" at bounding box center [426, 136] width 35 height 15
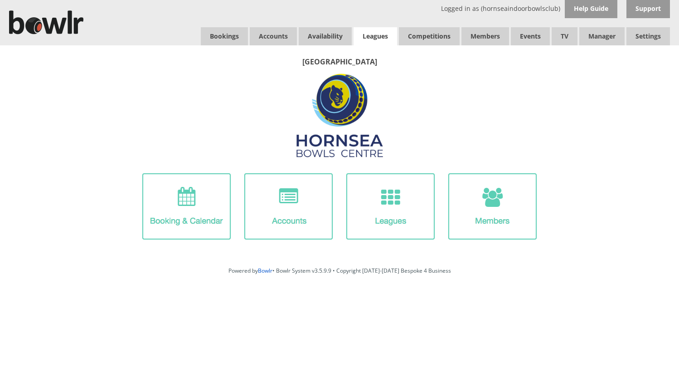
click at [383, 33] on link "Leagues" at bounding box center [376, 36] width 44 height 18
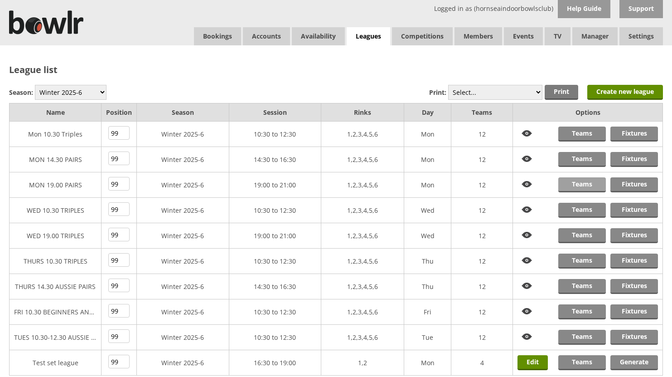
click at [588, 183] on link "Teams" at bounding box center [583, 184] width 48 height 15
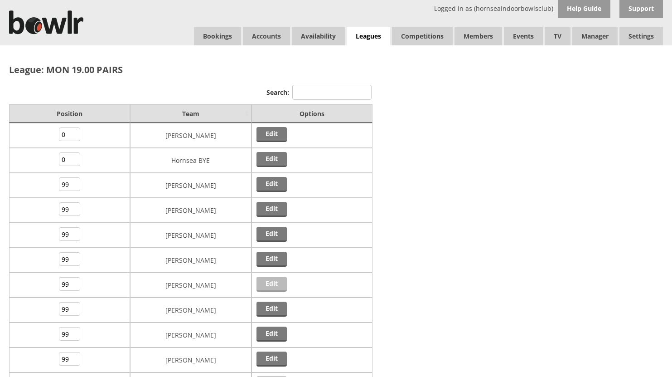
click at [265, 279] on link "Edit" at bounding box center [272, 284] width 30 height 15
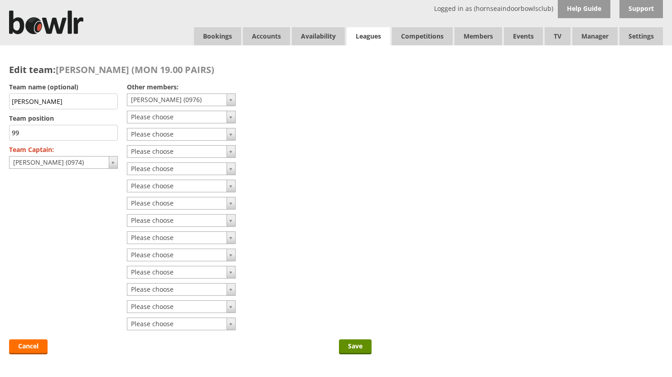
click at [368, 32] on link "Leagues" at bounding box center [369, 36] width 44 height 19
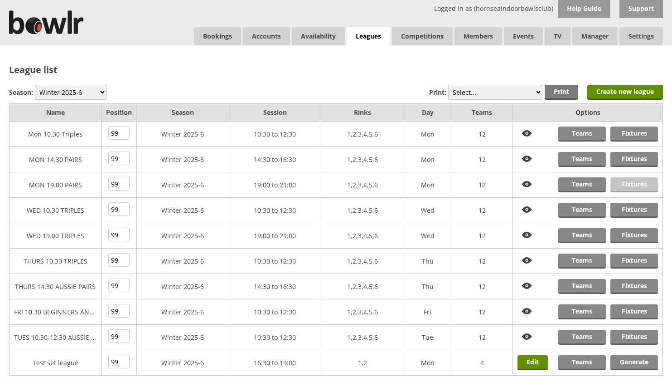
click at [628, 185] on link "Fixtures" at bounding box center [635, 184] width 48 height 15
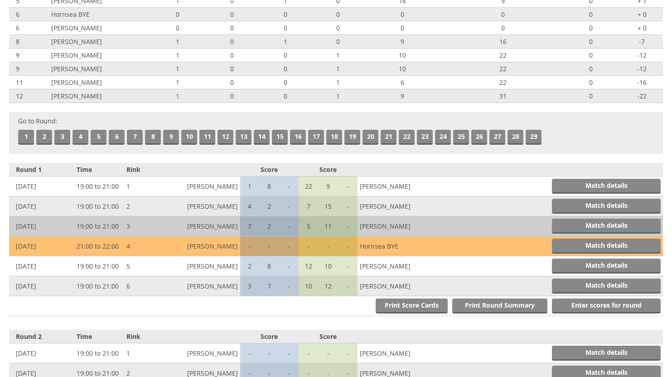
scroll to position [181, 0]
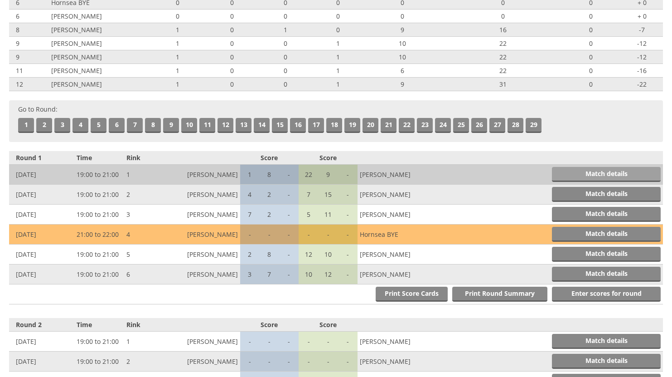
click at [577, 170] on link "Match details" at bounding box center [606, 174] width 109 height 15
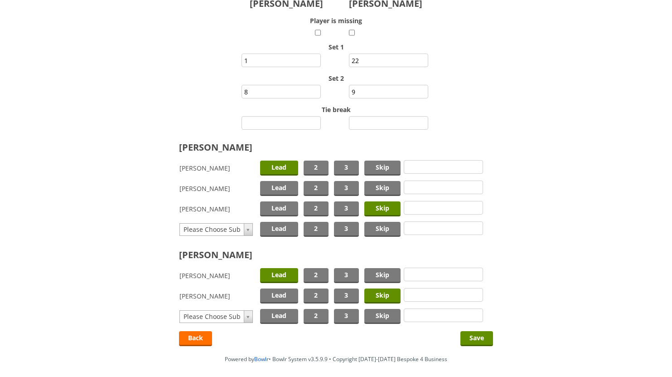
scroll to position [91, 0]
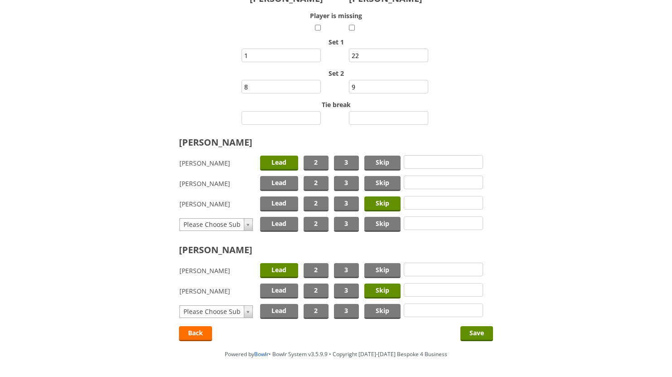
click at [388, 201] on span "Skip" at bounding box center [383, 203] width 36 height 15
click at [386, 183] on span "Skip" at bounding box center [383, 183] width 36 height 15
click at [474, 331] on input "Save" at bounding box center [477, 333] width 33 height 15
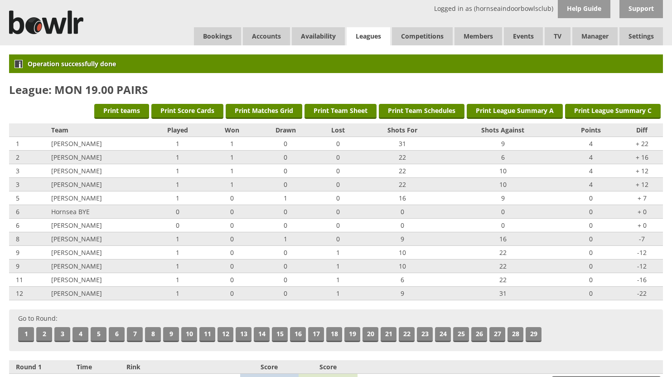
click at [375, 34] on link "Leagues" at bounding box center [369, 36] width 44 height 19
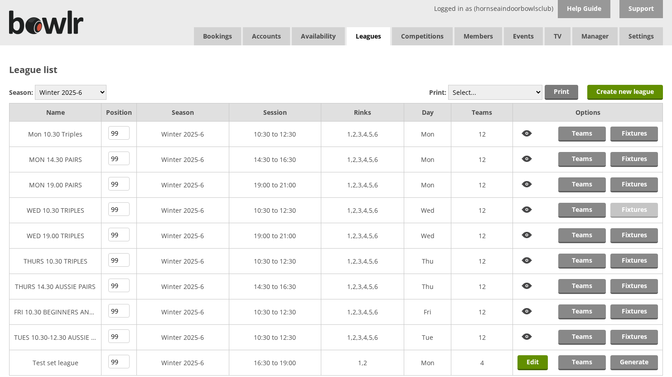
click at [632, 210] on link "Fixtures" at bounding box center [635, 210] width 48 height 15
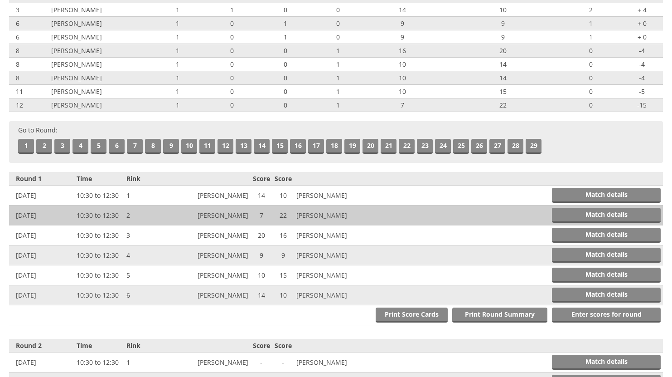
scroll to position [227, 0]
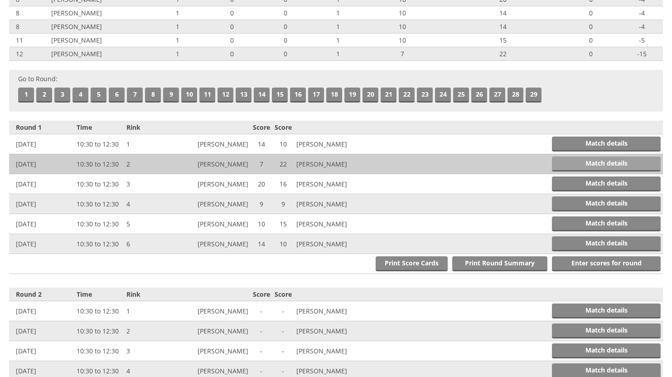
click at [594, 160] on link "Match details" at bounding box center [606, 163] width 109 height 15
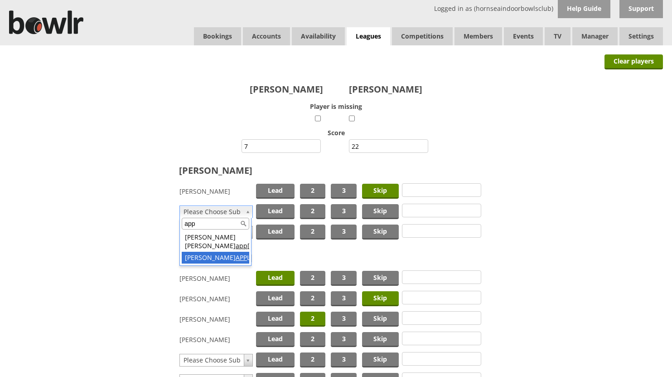
type input "app"
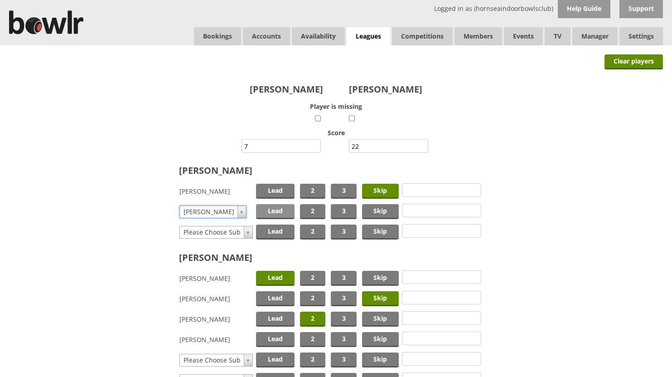
click at [278, 211] on span "Lead" at bounding box center [275, 211] width 39 height 15
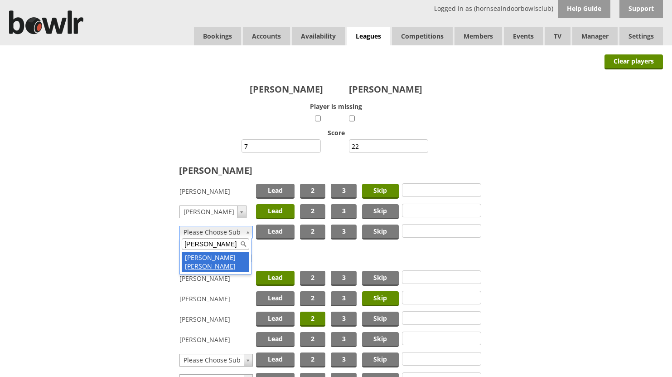
type input "[PERSON_NAME]"
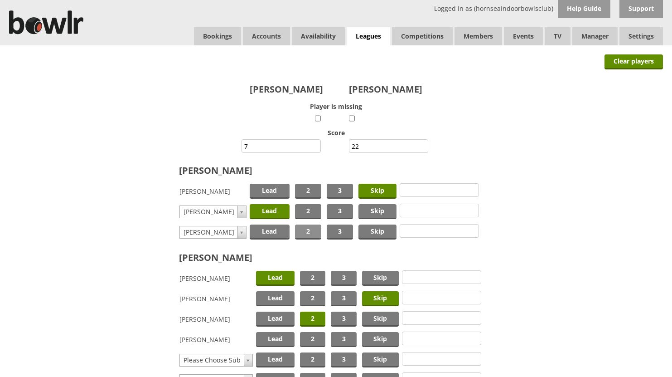
click at [311, 232] on span "2" at bounding box center [308, 231] width 26 height 15
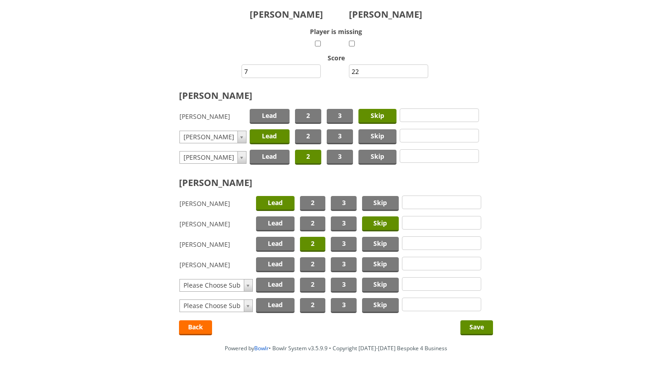
scroll to position [91, 0]
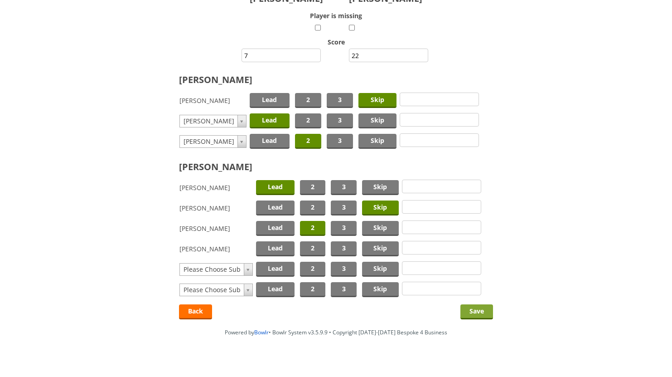
click at [475, 309] on input "Save" at bounding box center [477, 311] width 33 height 15
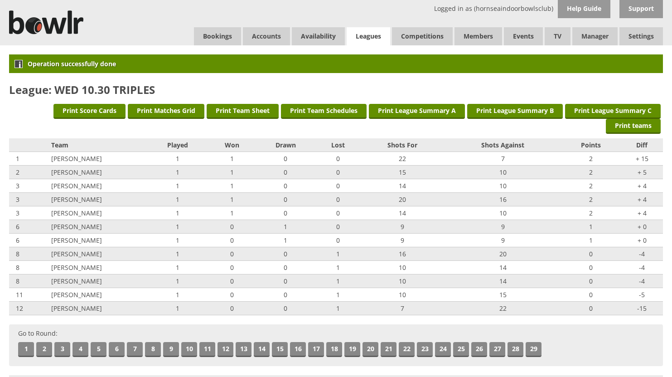
click at [359, 32] on link "Leagues" at bounding box center [369, 36] width 44 height 19
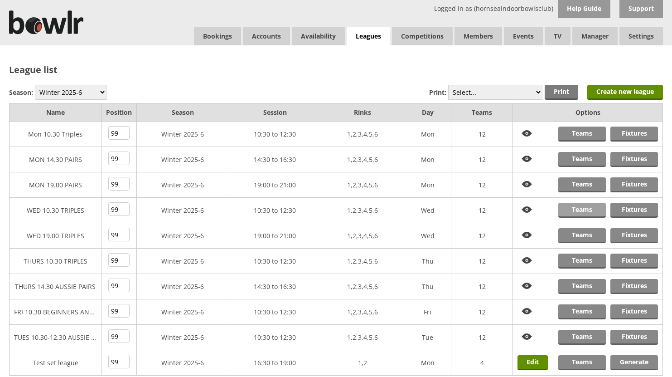
click at [583, 208] on link "Teams" at bounding box center [583, 210] width 48 height 15
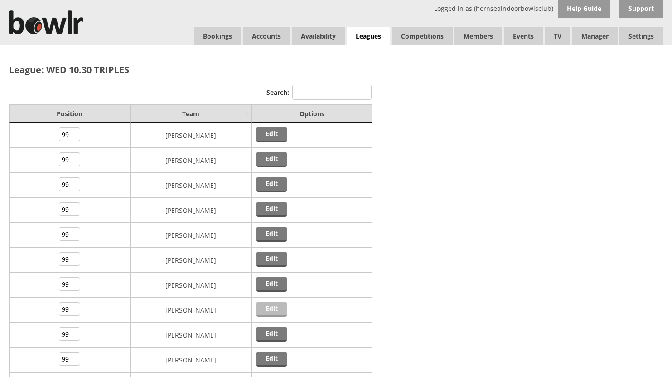
click at [266, 307] on link "Edit" at bounding box center [272, 309] width 30 height 15
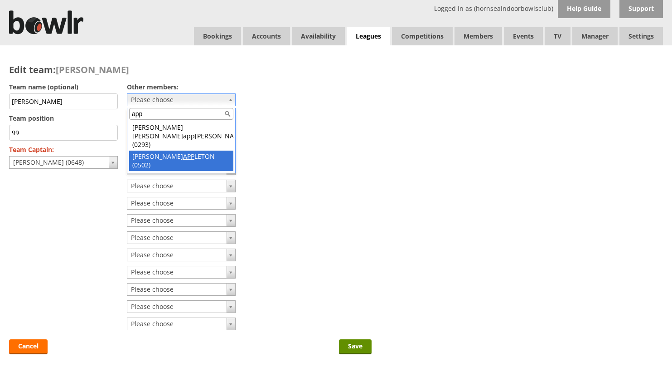
type input "app"
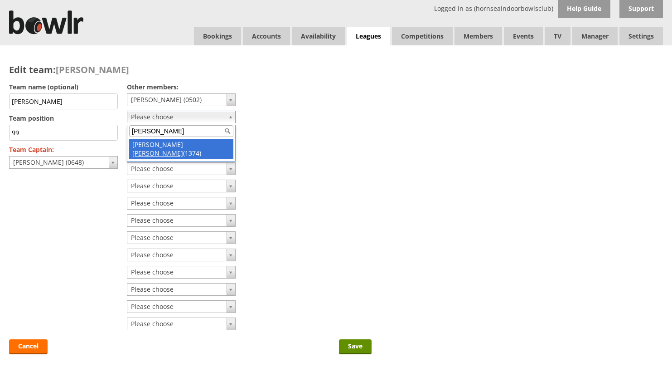
type input "dale"
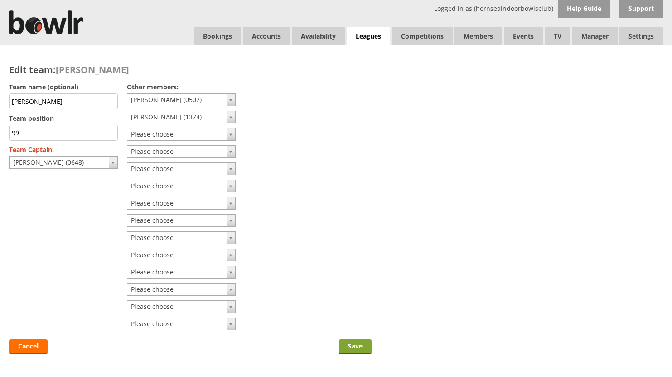
click at [353, 343] on input "Save" at bounding box center [355, 346] width 33 height 15
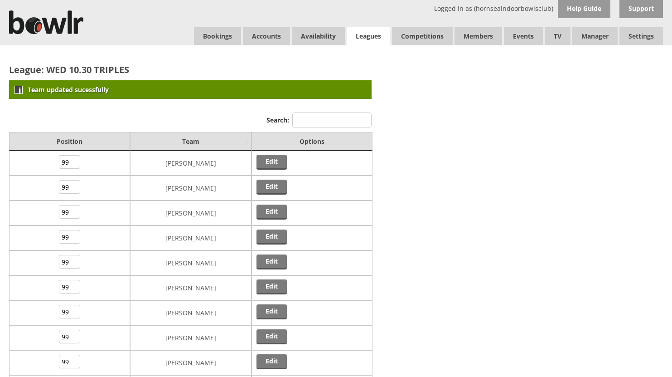
click at [370, 35] on link "Leagues" at bounding box center [369, 36] width 44 height 19
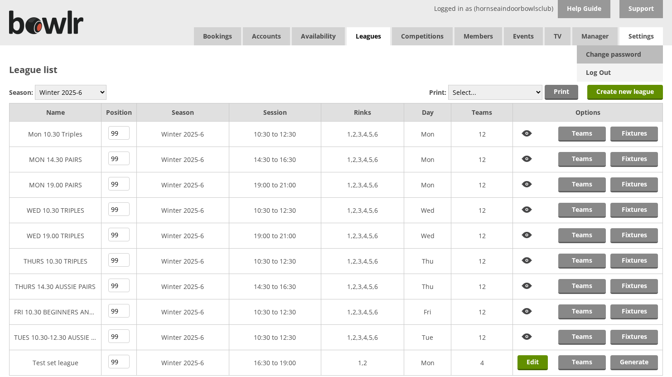
click at [608, 71] on link "Log Out" at bounding box center [620, 72] width 86 height 18
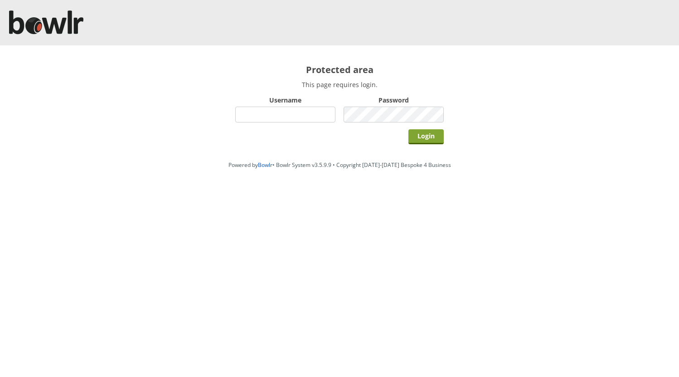
type input "hornseaindoorbowlsclub"
click at [432, 140] on input "Login" at bounding box center [426, 136] width 35 height 15
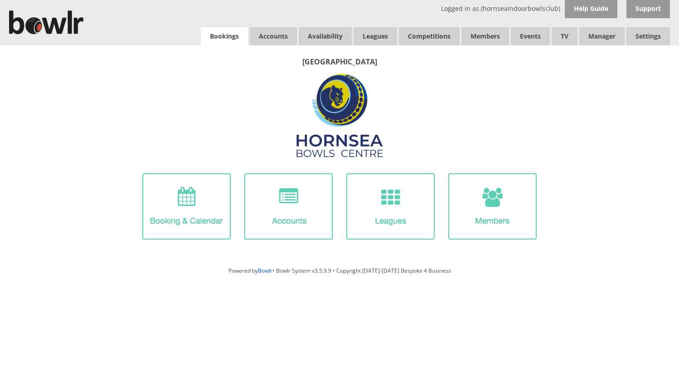
click at [239, 36] on link "Bookings" at bounding box center [224, 36] width 47 height 18
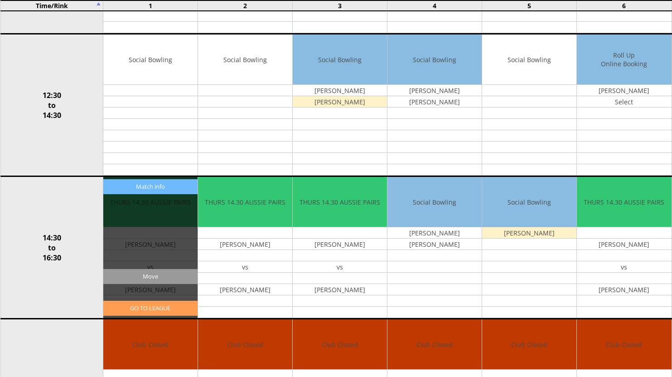
scroll to position [363, 0]
